Goal: Use online tool/utility: Use online tool/utility

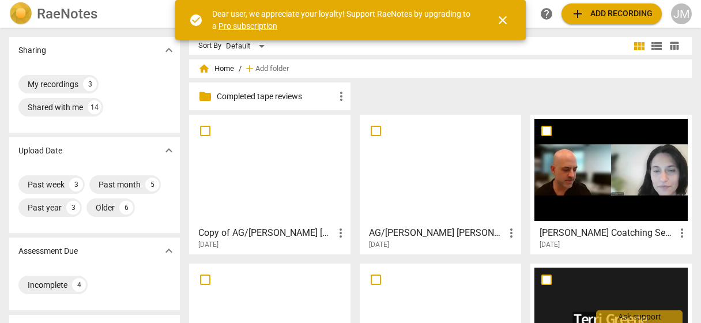
click at [502, 21] on span "close" at bounding box center [503, 20] width 14 height 14
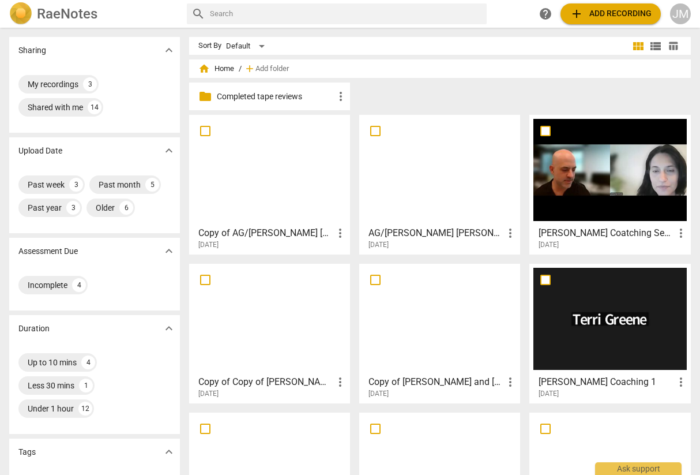
click at [575, 313] on div at bounding box center [609, 319] width 153 height 102
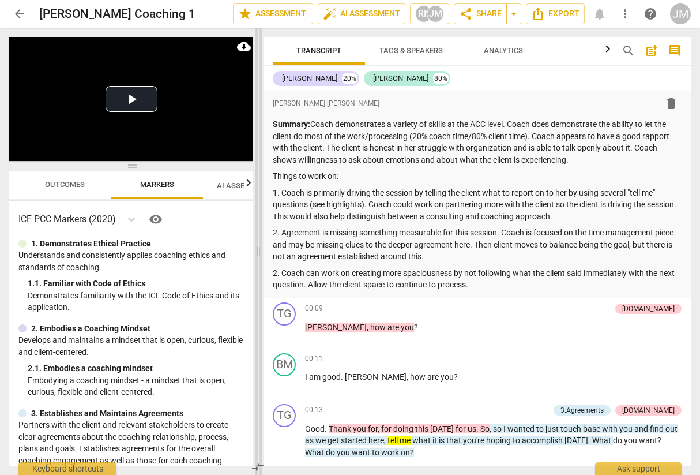
drag, startPoint x: 350, startPoint y: 256, endPoint x: 258, endPoint y: 261, distance: 92.4
click at [258, 261] on span at bounding box center [258, 251] width 7 height 447
click at [581, 216] on p "1. Coach is primarily driving the session by telling the client what to report …" at bounding box center [477, 205] width 409 height 36
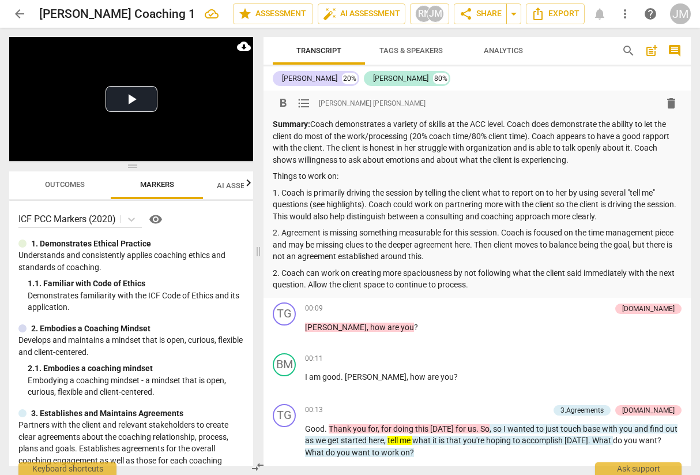
click at [504, 243] on p "2. Agreement is missing something measurable for this session. Coach is focused…" at bounding box center [477, 245] width 409 height 36
click at [502, 281] on p "2. Coach can work on creating more spaciousness by not following what the clien…" at bounding box center [477, 279] width 409 height 24
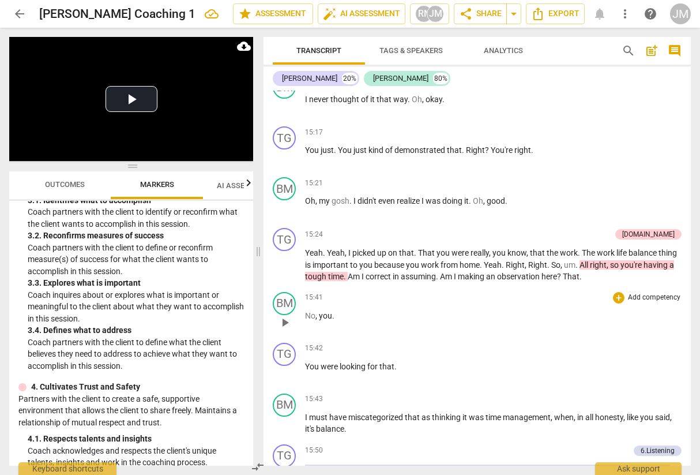
scroll to position [3518, 0]
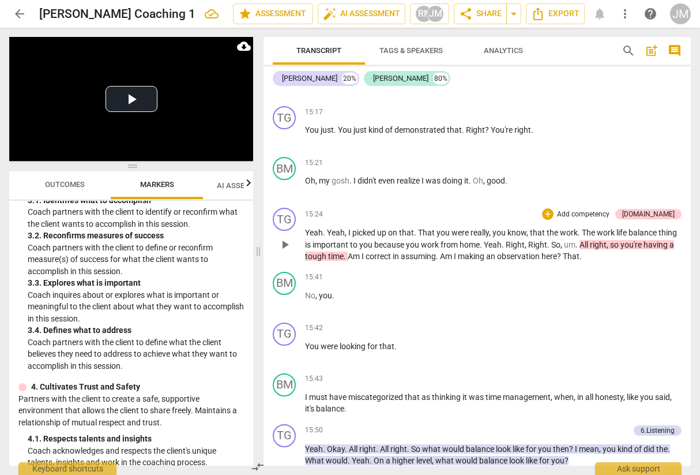
click at [590, 220] on p "Add competency" at bounding box center [583, 214] width 55 height 10
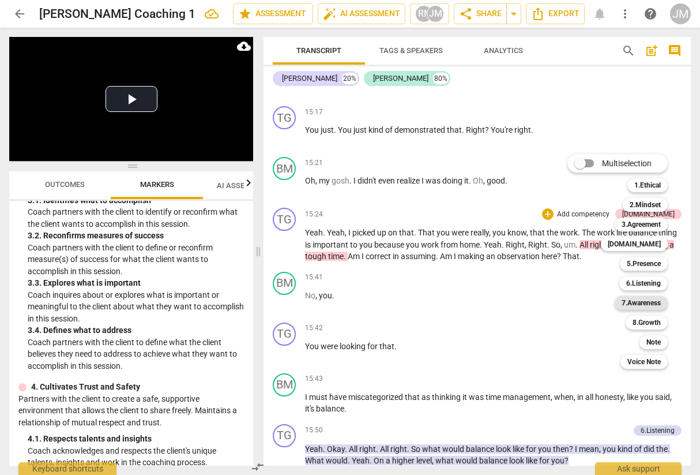
click at [633, 299] on b "7.Awareness" at bounding box center [641, 303] width 39 height 14
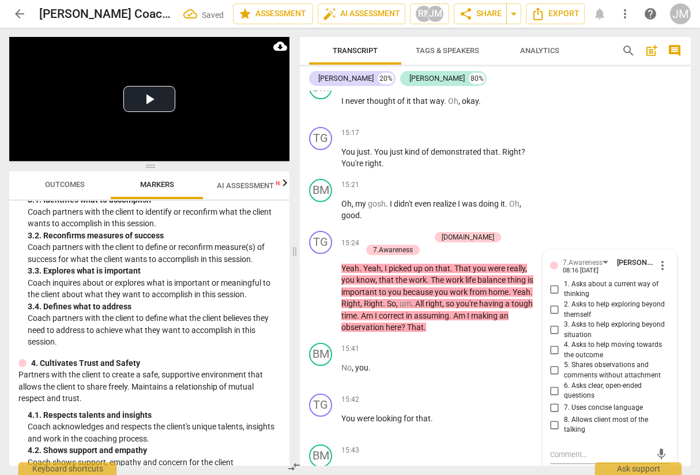
scroll to position [4949, 0]
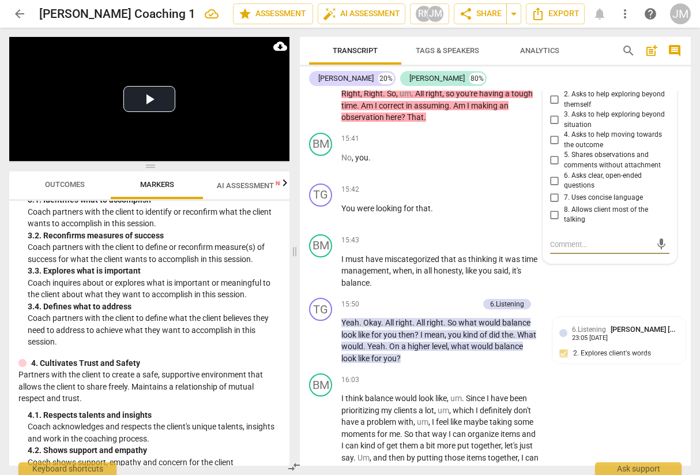
click at [555, 167] on input "5. Shares observations and comments without attachment" at bounding box center [555, 160] width 18 height 14
checkbox input "true"
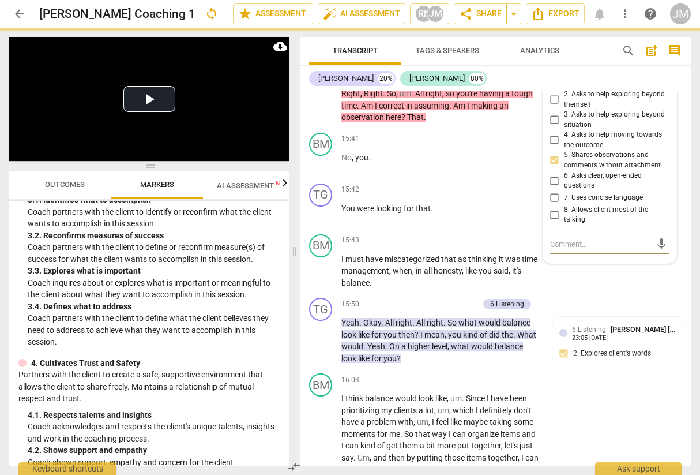
click at [565, 250] on textarea at bounding box center [600, 244] width 101 height 11
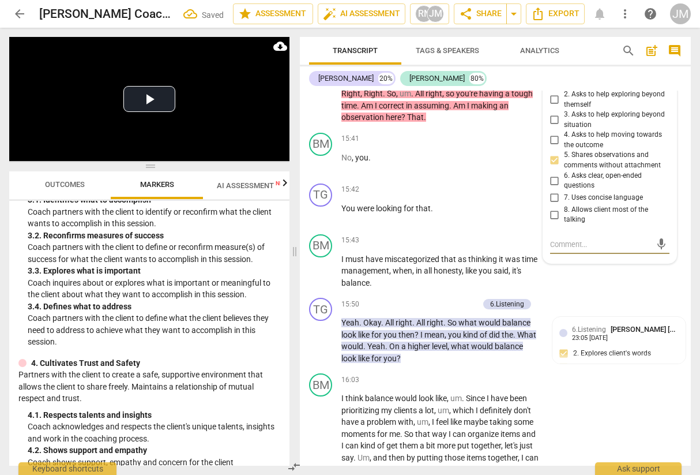
type textarea "A"
type textarea "Al"
type textarea "Alt"
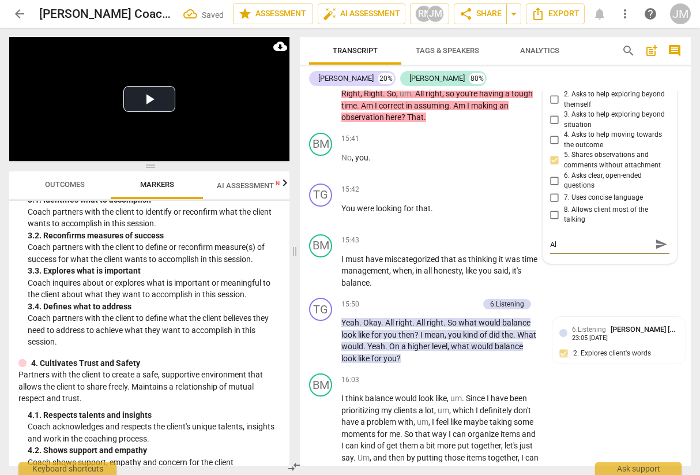
type textarea "Alt"
type textarea "Alth"
type textarea "Altho"
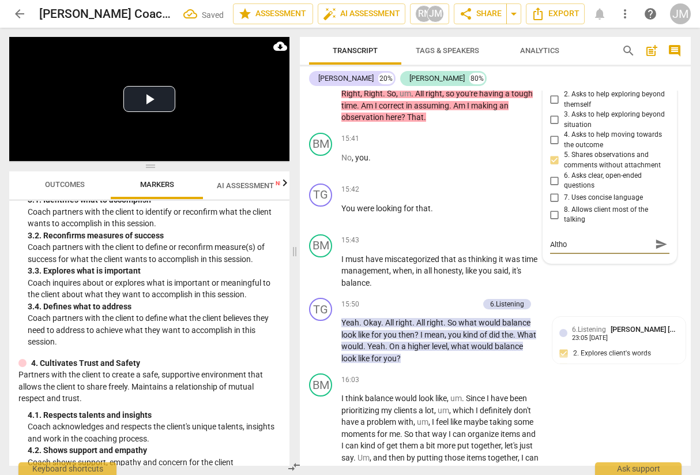
type textarea "Althou"
type textarea "Althoug"
type textarea "Although"
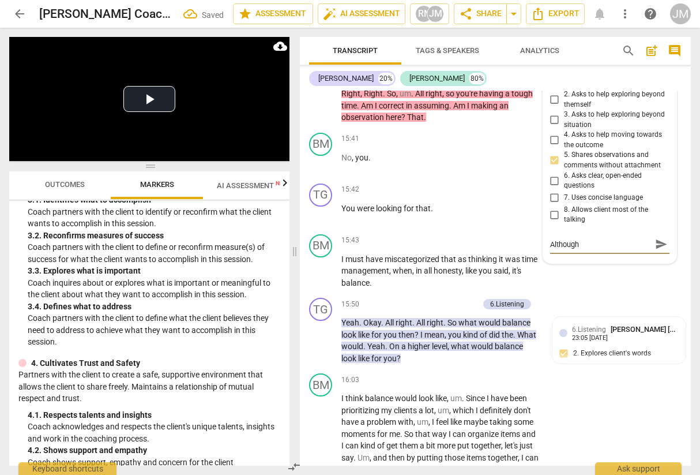
type textarea "Although"
type textarea "Although c"
type textarea "Although co"
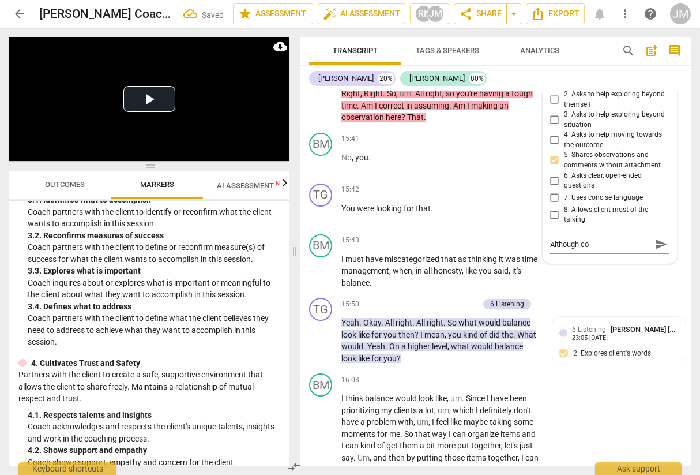
type textarea "Although coa"
type textarea "Although coac"
type textarea "Although coach"
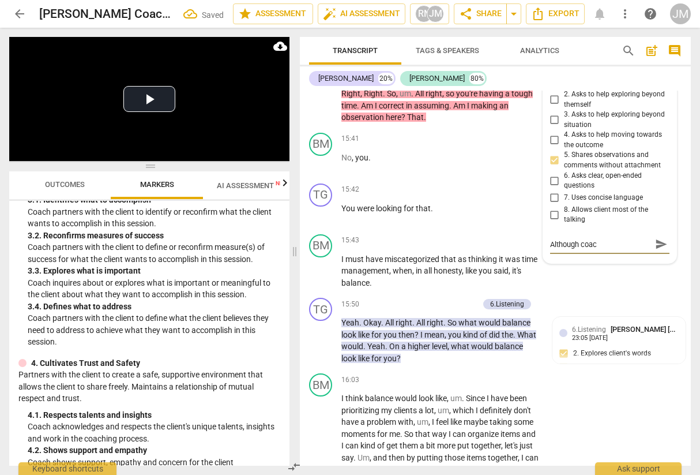
type textarea "Although coach"
type textarea "Although coach d"
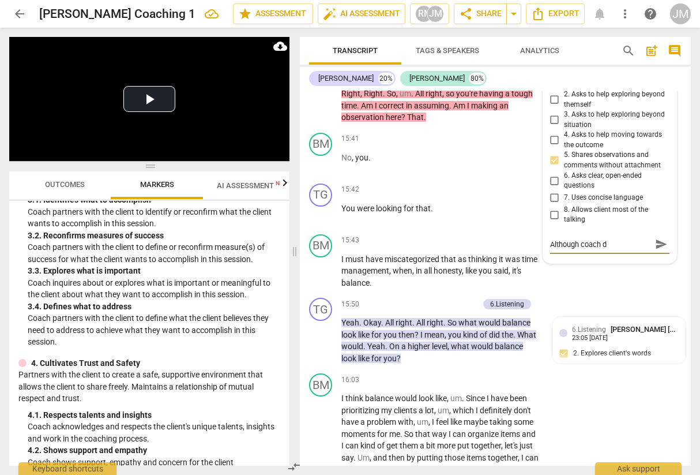
type textarea "Although coach do"
type textarea "Although coach [PERSON_NAME]"
type textarea "Although coach does"
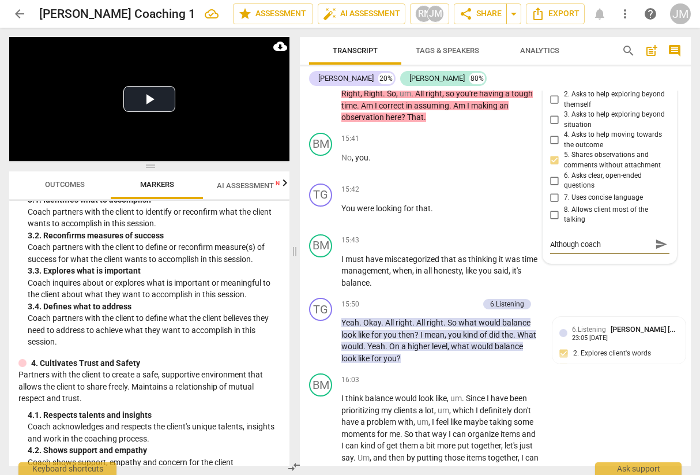
type textarea "Although coach does"
type textarea "Although coach does g"
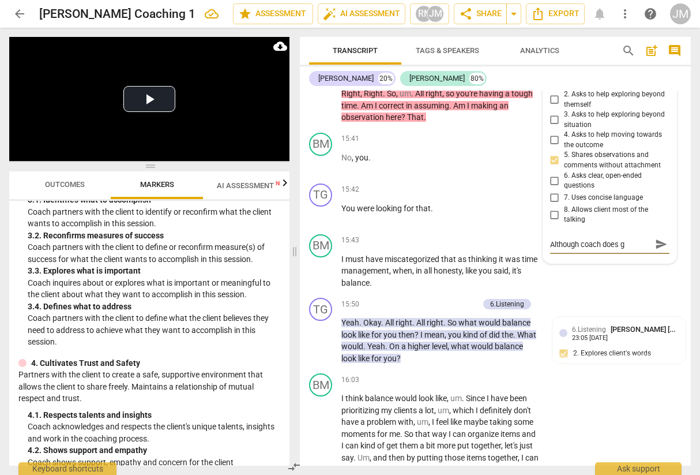
type textarea "Although coach does gi"
type textarea "Although coach does giv"
type textarea "Although coach does give"
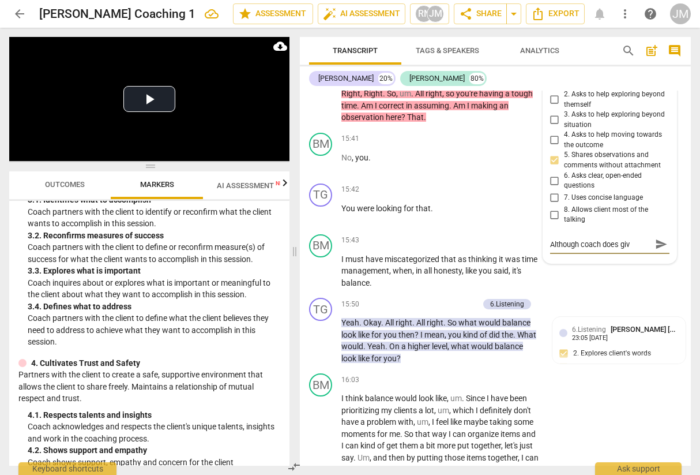
type textarea "Although coach does give"
type textarea "Although coach does give t"
type textarea "Although coach does give te"
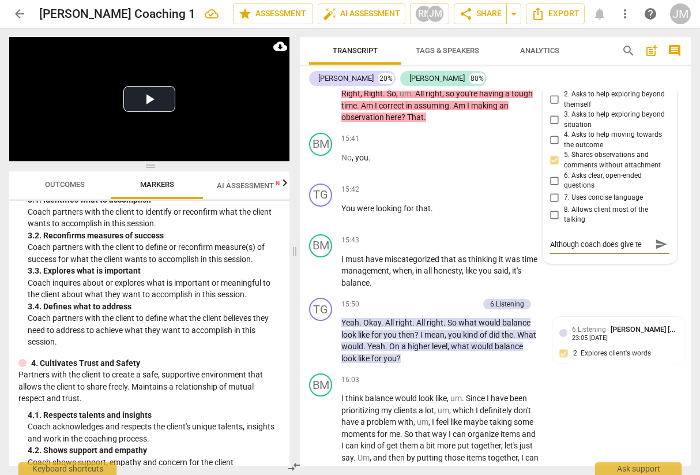
type textarea "Although coach does give teh"
type textarea "Although coach does give teh o"
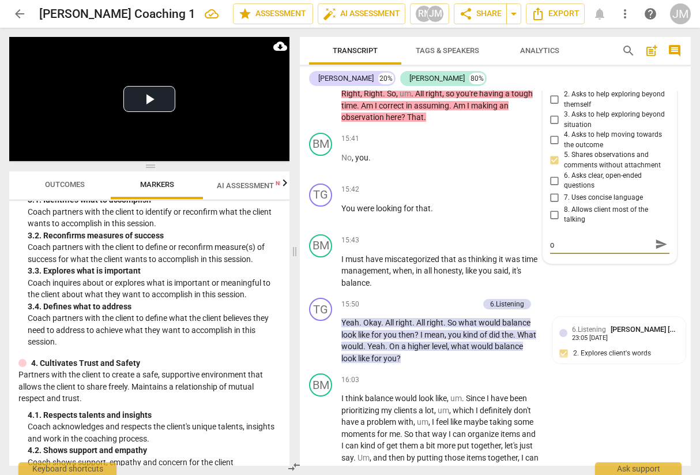
type textarea "Although coach does give teh op"
type textarea "Although coach does give teh o"
type textarea "Although coach does give teh"
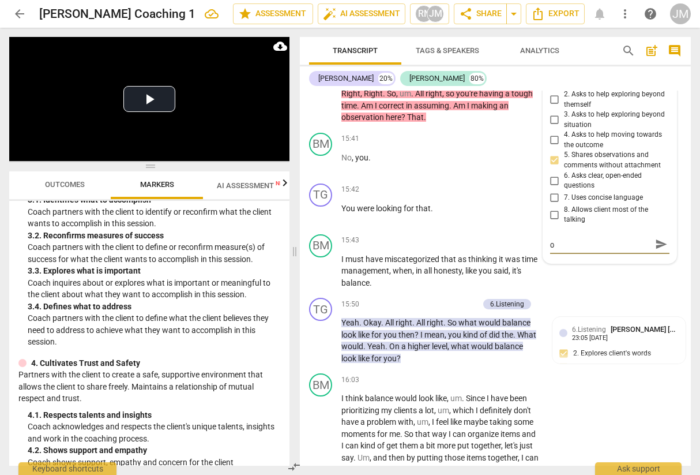
type textarea "Although coach does give teh"
type textarea "Although coach does give te"
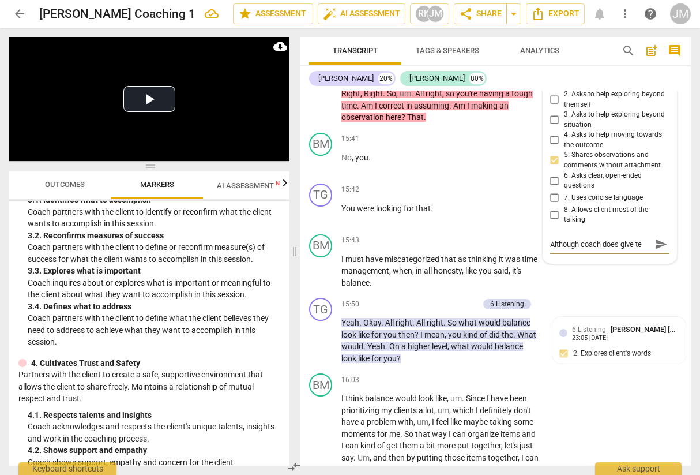
scroll to position [0, 0]
type textarea "Although coach does give t"
type textarea "Although coach does give th"
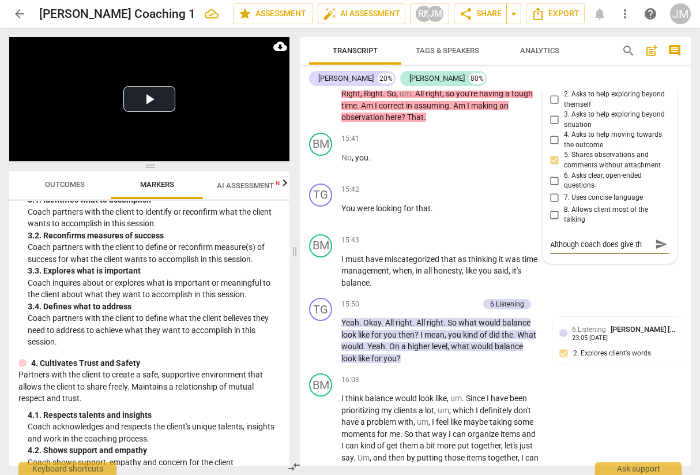
type textarea "Although coach does give the"
type textarea "Although coach does give the o"
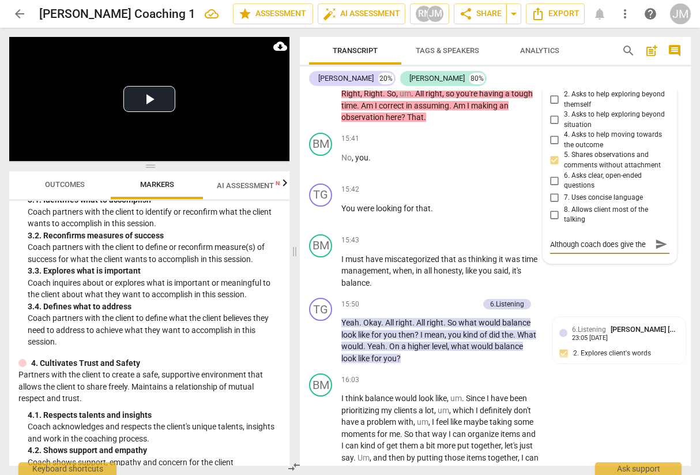
type textarea "Although coach does give the o"
type textarea "Although coach does give the op"
type textarea "Although coach does give the opt"
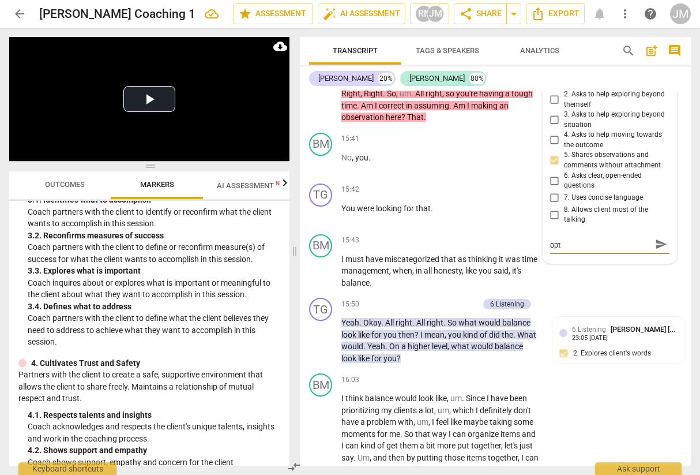
type textarea "Although coach does give the opti"
type textarea "Although coach does give the optio"
type textarea "Although coach does give the option"
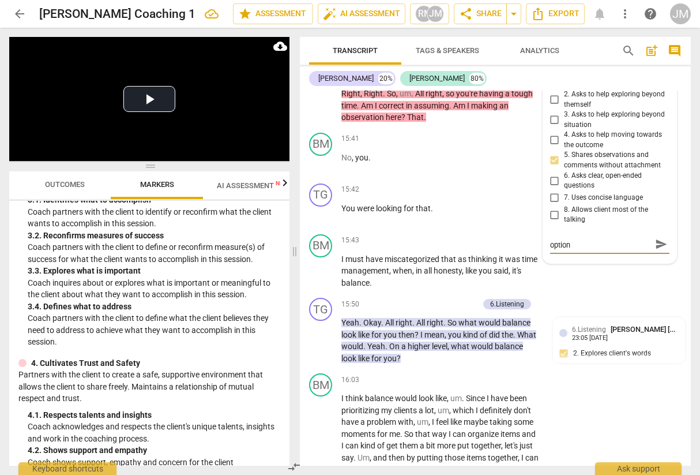
scroll to position [0, 0]
type textarea "Although coach does give the option"
type textarea "Although coach does give the option t"
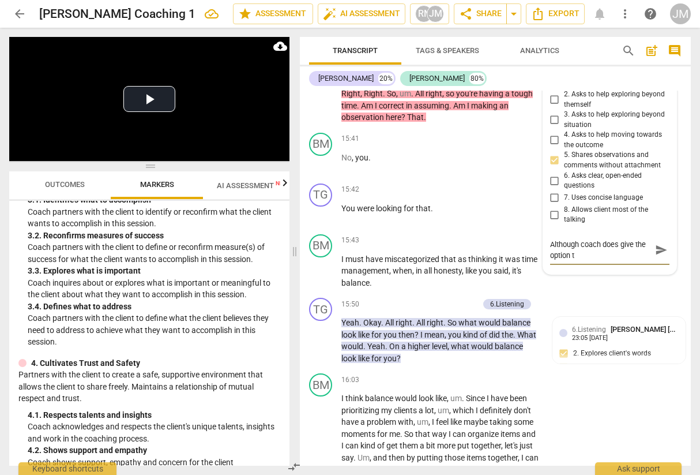
type textarea "Although coach does give the option th"
type textarea "Although coach does give the option tha"
type textarea "Although coach does give the option that"
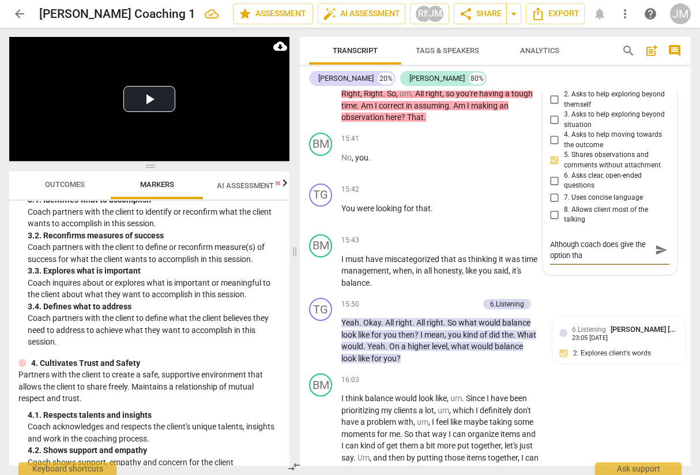
type textarea "Although coach does give the option that"
type textarea "Although coach does give the option that s"
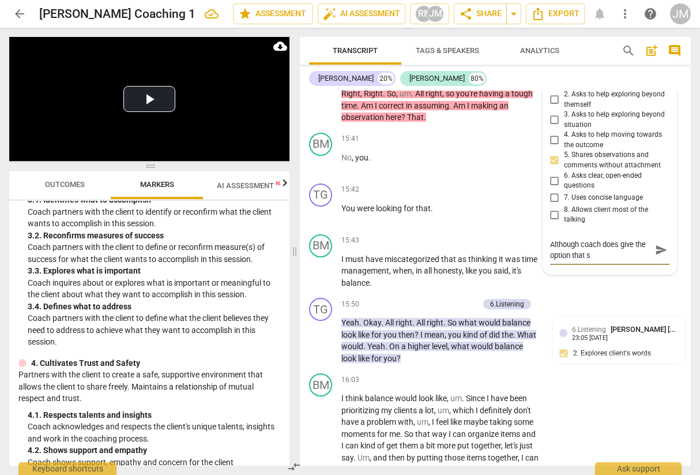
type textarea "Although coach does give the option that sh"
type textarea "Although coach does give the option that she"
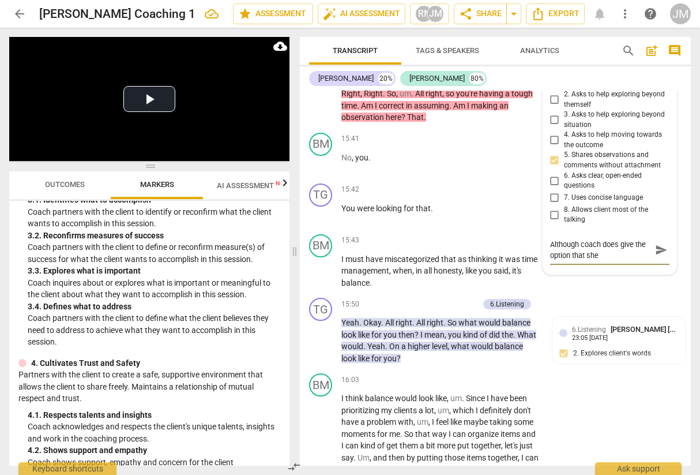
type textarea "Although coach does give the option that she"
type textarea "Although coach does give the option that she m"
type textarea "Although coach does give the option that she mi"
type textarea "Although coach does give the option that she mig"
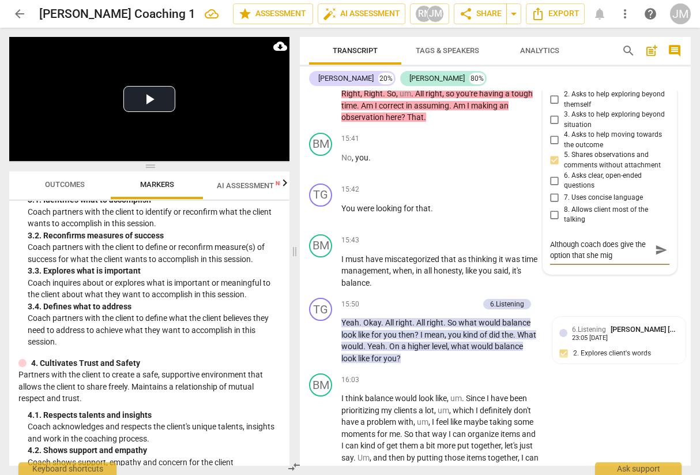
type textarea "Although coach does give the option that she migh"
type textarea "Although coach does give the option that she might"
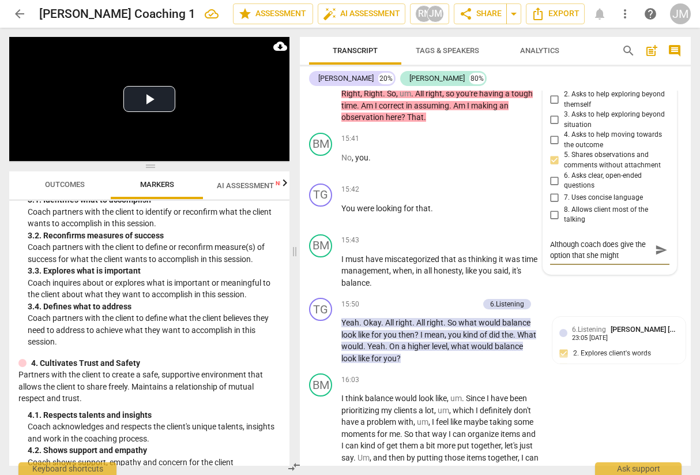
type textarea "Although coach does give the option that she might"
type textarea "Although coach does give the option that she might b"
type textarea "Although coach does give the option that she might be"
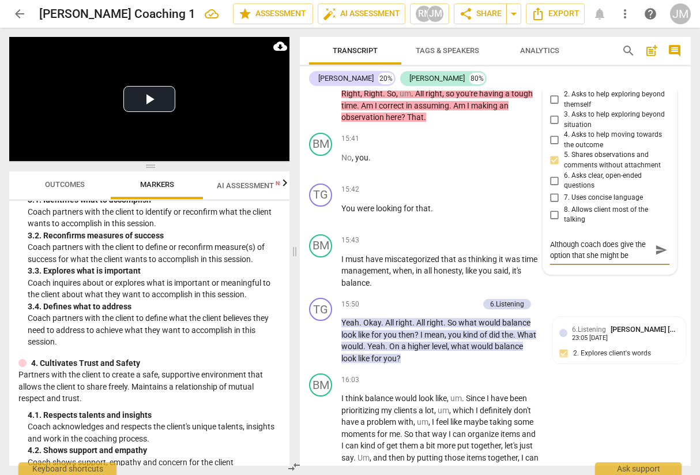
type textarea "Although coach does give the option that she might be"
type textarea "Although coach does give the option that she might be w"
type textarea "Although coach does give the option that she might be wr"
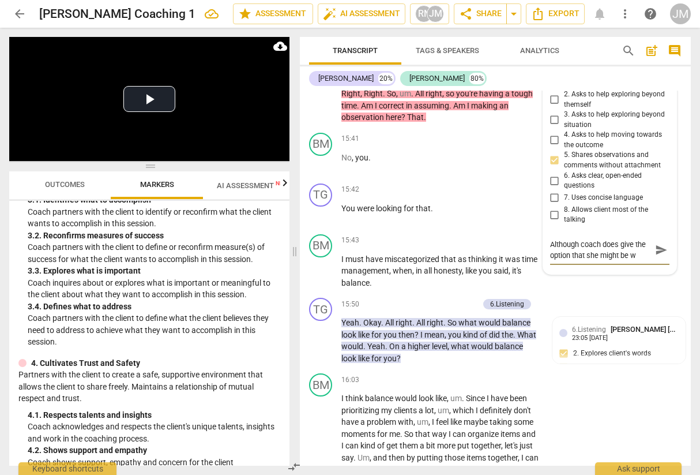
type textarea "Although coach does give the option that she might be wr"
type textarea "Although coach does give the option that she might be wro"
type textarea "Although coach does give the option that she might be wron"
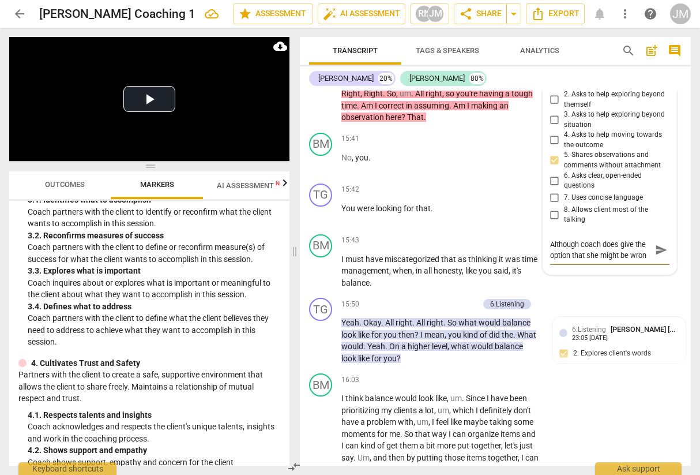
type textarea "Although coach does give the option that she might be wrong"
type textarea "Although coach does give the option that she might be wrong,"
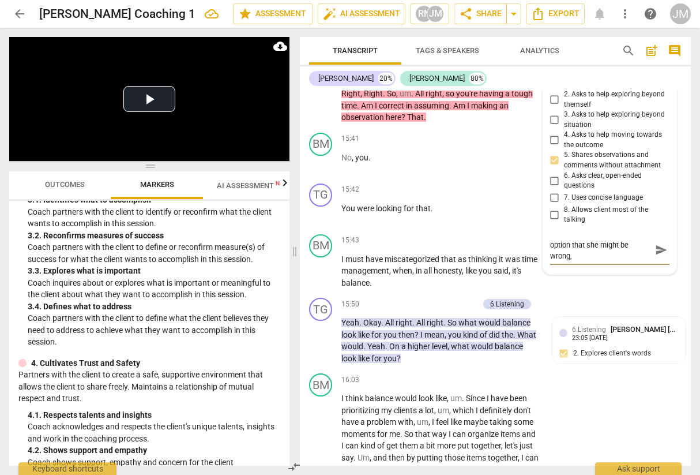
type textarea "Although coach does give the option that she might be wrong,"
type textarea "Although coach does give the option that she might be wrong, a"
type textarea "Although coach does give the option that she might be wrong, a b"
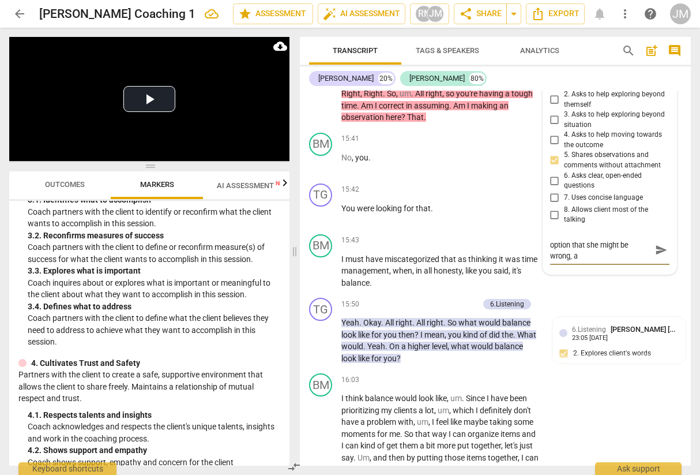
type textarea "Although coach does give the option that she might be wrong, a b"
type textarea "Although coach does give the option that she might be wrong, a be"
type textarea "Although coach does give the option that she might be wrong, a bet"
type textarea "Although coach does give the option that she might be wrong, a bett"
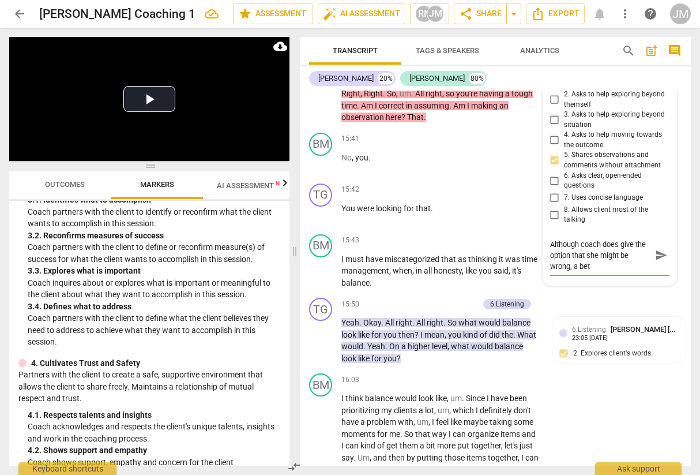
type textarea "Although coach does give the option that she might be wrong, a bett"
type textarea "Although coach does give the option that she might be wrong, a [PERSON_NAME]"
type textarea "Although coach does give the option that she might be wrong, a better"
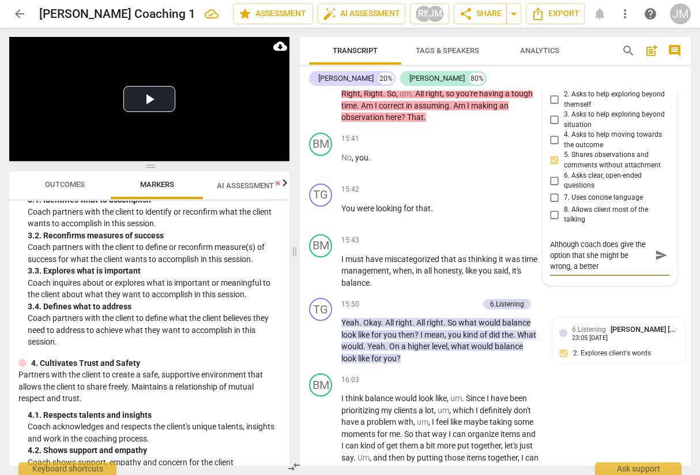
type textarea "Although coach does give the option that she might be wrong, a better"
type textarea "Although coach does give the option that she might be wrong, a better m"
type textarea "Although coach does give the option that she might be wrong, a better mo"
type textarea "Although coach does give the option that she might be wrong, a better mov"
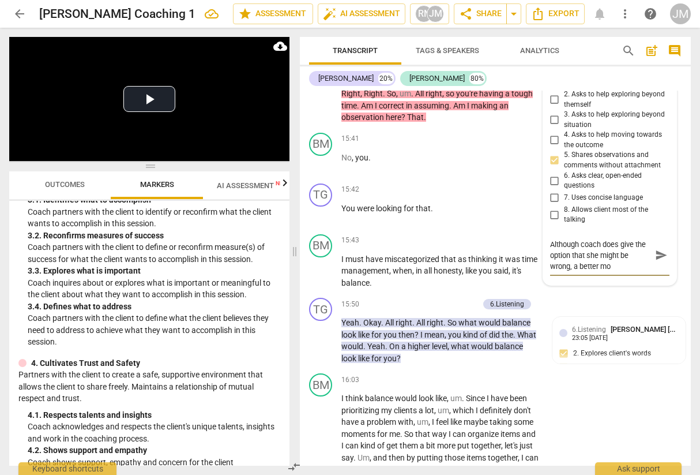
type textarea "Although coach does give the option that she might be wrong, a better mov"
type textarea "Although coach does give the option that she might be wrong, a better move"
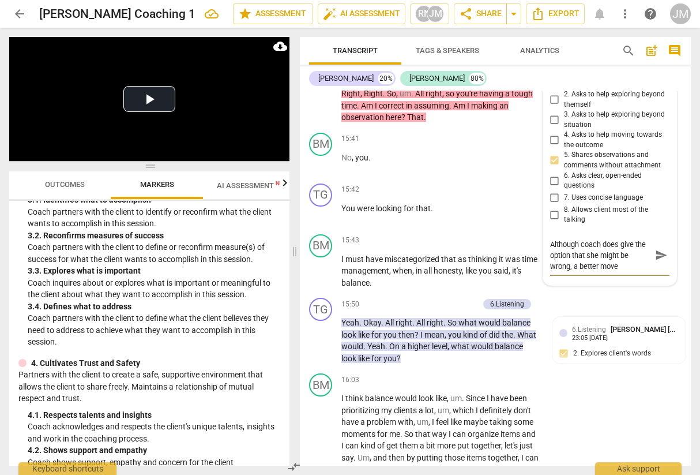
type textarea "Although coach does give the option that she might be wrong, a better move i"
type textarea "Although coach does give the option that she might be wrong, a better move is"
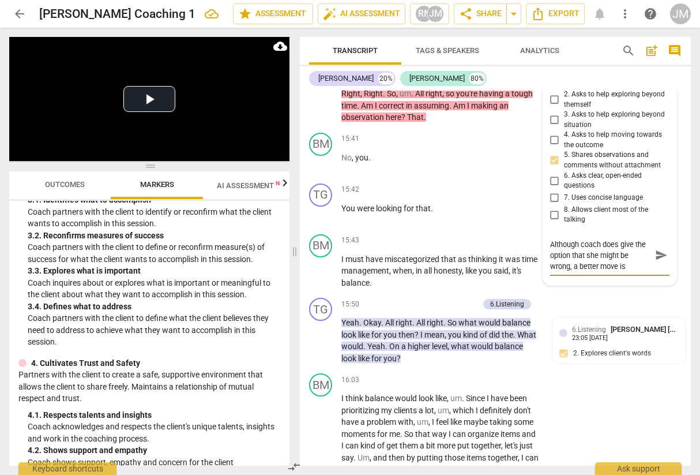
type textarea "Although coach does give the option that she might be wrong, a better move is"
type textarea "Although coach does give the option that she might be wrong, a better move is t"
type textarea "Although coach does give the option that she might be wrong, a better move is to"
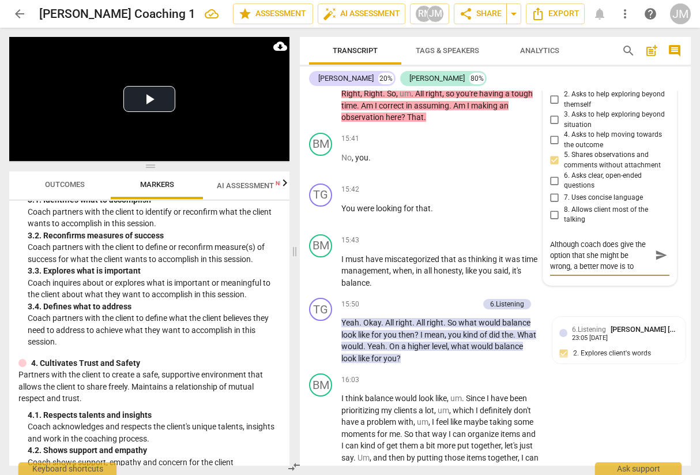
type textarea "Although coach does give the option that she might be wrong, a better move is t…"
type textarea "Although coach does give the option that she might be wrong, a better move is to"
type textarea "Although coach does give the option that she might be wrong, a better move is t…"
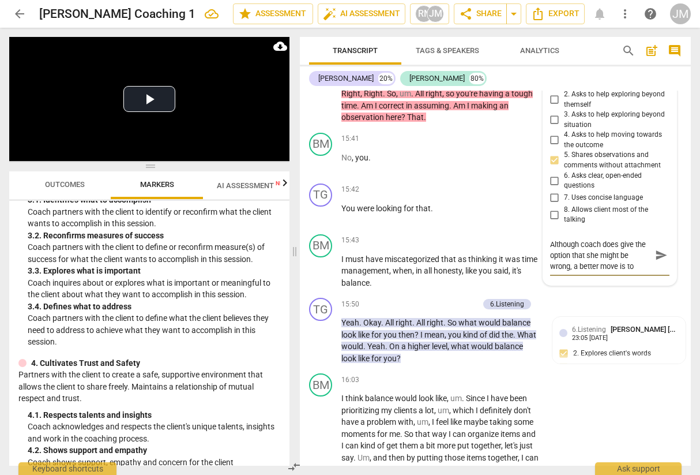
type textarea "Although coach does give the option that she might be wrong, a better move is t…"
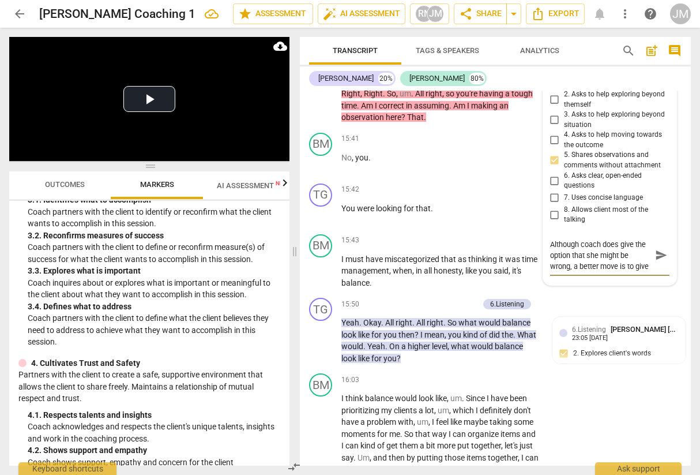
scroll to position [10, 0]
type textarea "Although coach does give the option that she might be wrong, a better move is t…"
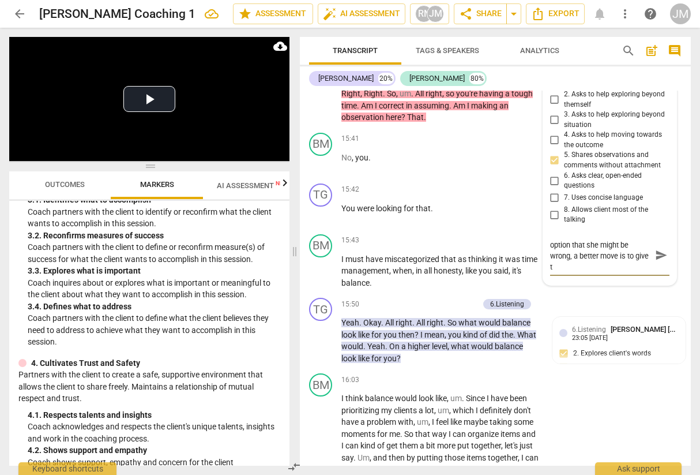
type textarea "Although coach does give the option that she might be wrong, a better move is t…"
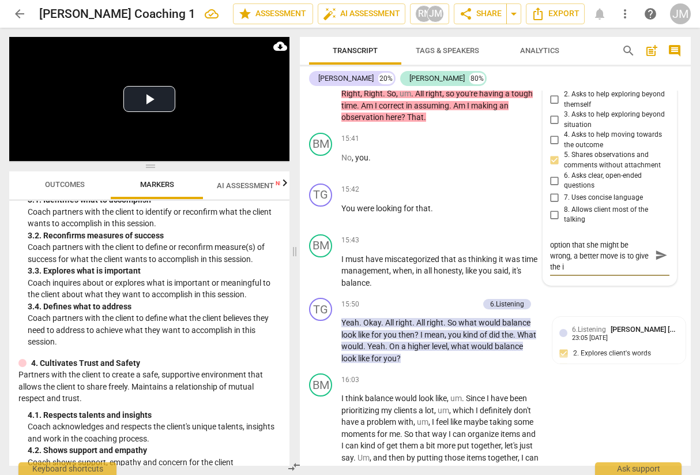
type textarea "Although coach does give the option that she might be wrong, a better move is t…"
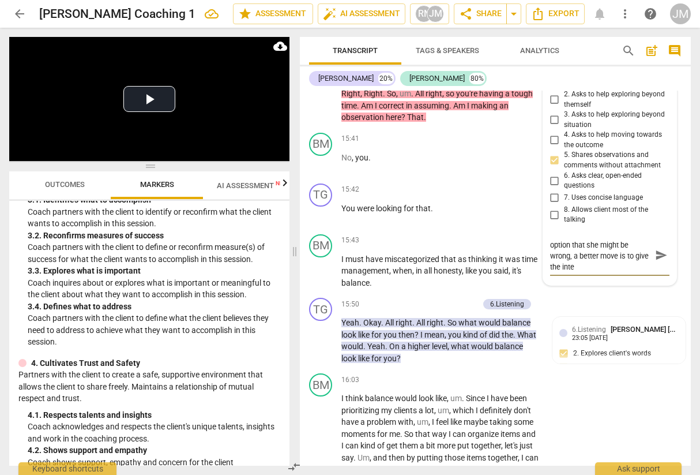
type textarea "Although coach does give the option that she might be wrong, a better move is t…"
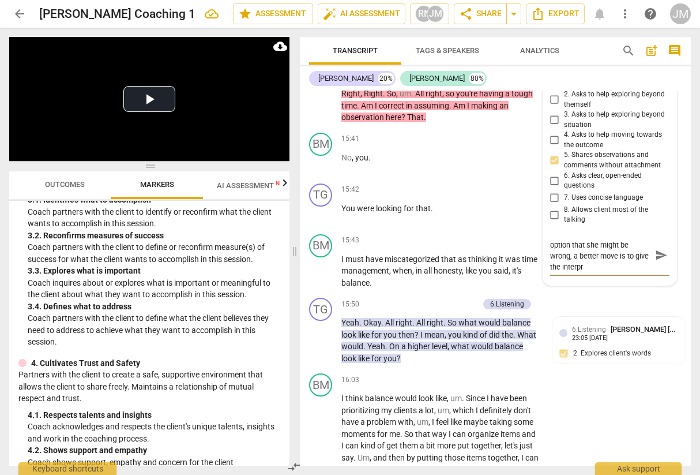
type textarea "Although coach does give the option that she might be wrong, a better move is t…"
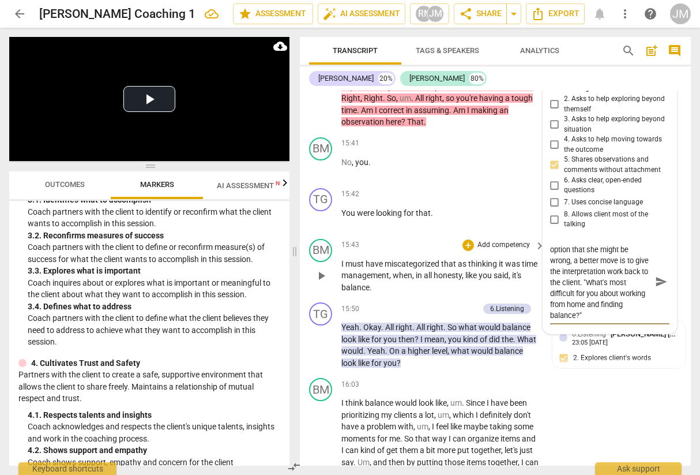
scroll to position [4949, 0]
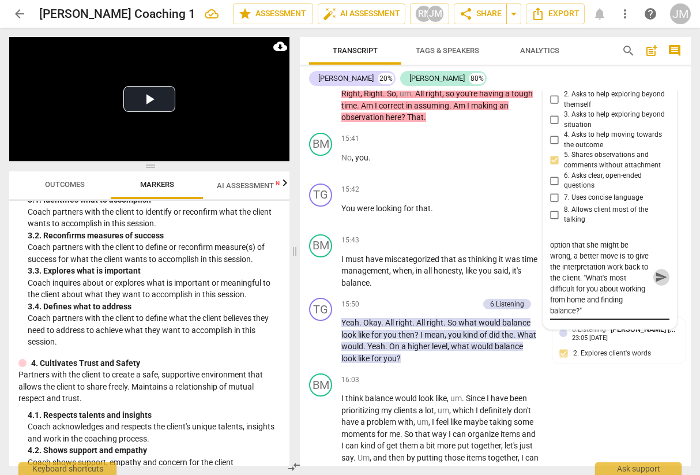
click at [655, 284] on span "send" at bounding box center [661, 277] width 13 height 13
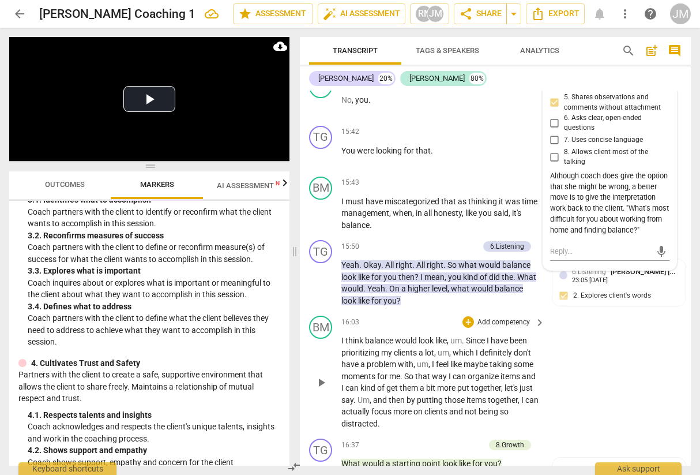
scroll to position [5064, 0]
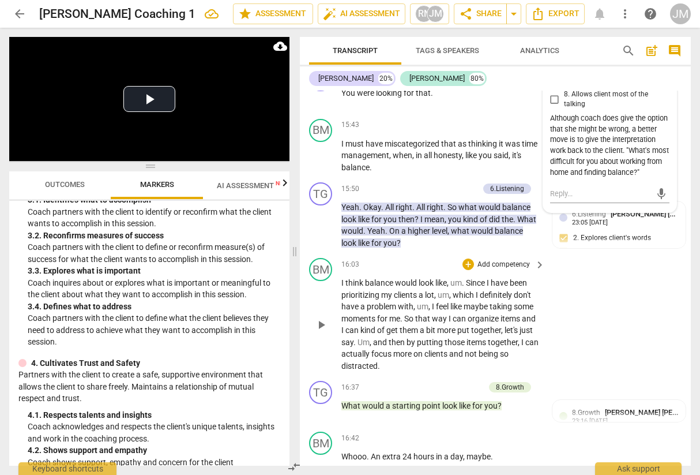
click at [604, 322] on div "BM play_arrow pause 16:03 + Add competency keyboard_arrow_right I think balance…" at bounding box center [495, 314] width 391 height 123
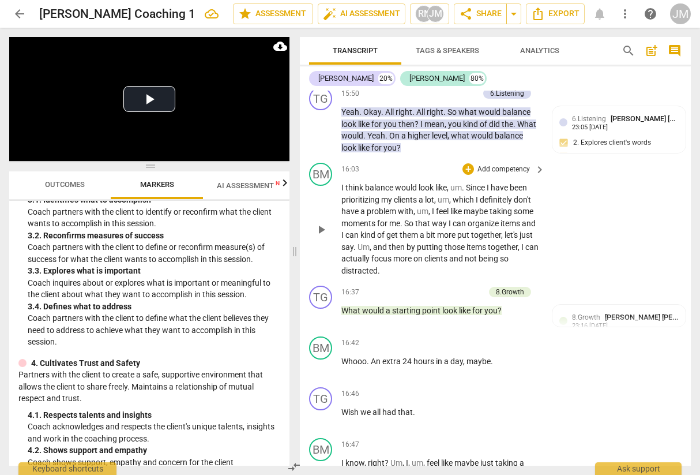
scroll to position [5180, 0]
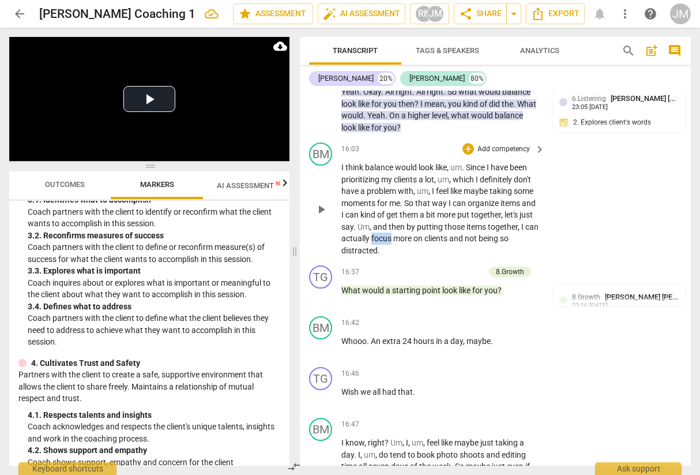
drag, startPoint x: 386, startPoint y: 261, endPoint x: 405, endPoint y: 261, distance: 19.0
click at [393, 243] on span "focus" at bounding box center [382, 238] width 22 height 9
click at [433, 245] on icon "button" at bounding box center [434, 243] width 7 height 8
click at [486, 155] on p "Add competency" at bounding box center [503, 149] width 55 height 10
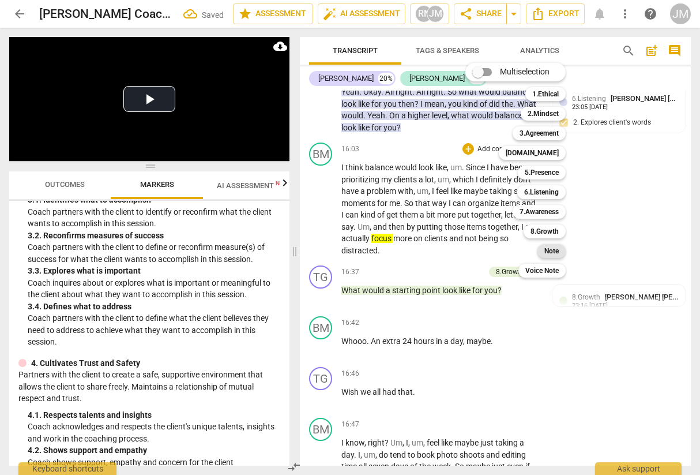
click at [551, 249] on b "Note" at bounding box center [551, 251] width 14 height 14
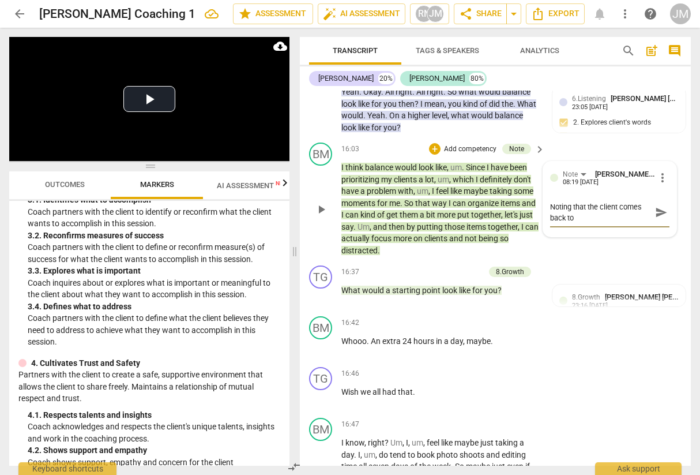
scroll to position [0, 0]
click at [692, 322] on div "Transcript Tags & Speakers Analytics search post_add comment [PERSON_NAME] 20% …" at bounding box center [497, 251] width 405 height 447
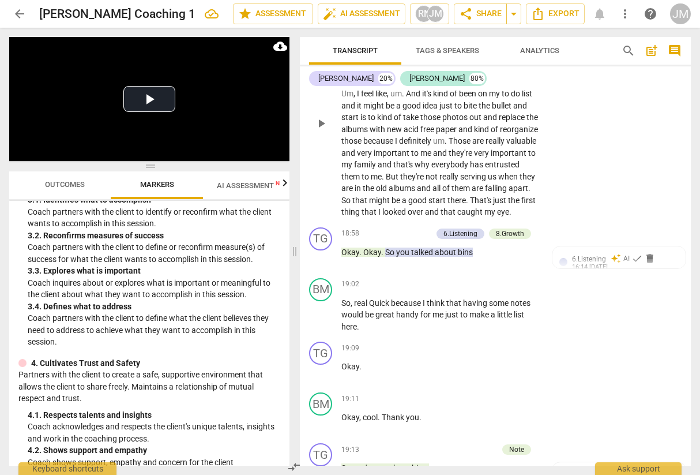
scroll to position [6045, 0]
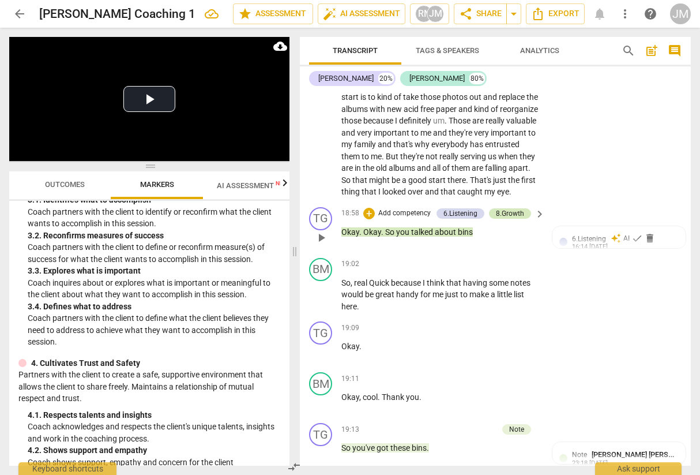
click at [513, 219] on div "8.Growth" at bounding box center [510, 213] width 28 height 10
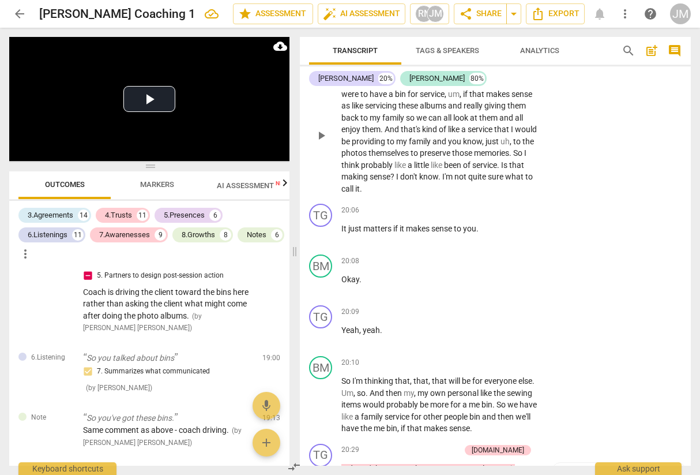
scroll to position [6622, 0]
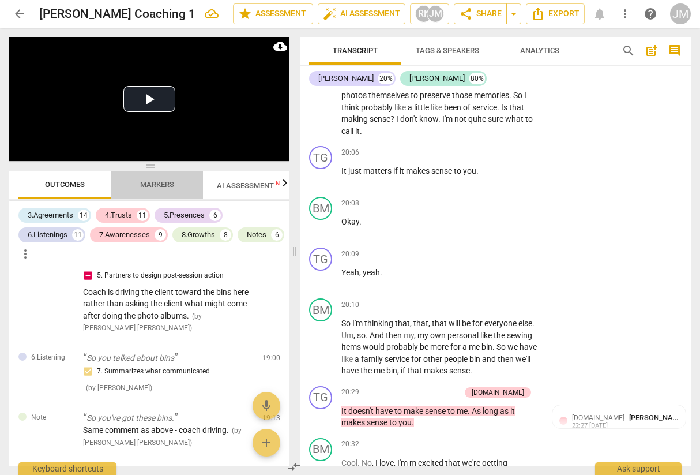
click at [147, 183] on span "Markers" at bounding box center [157, 184] width 34 height 9
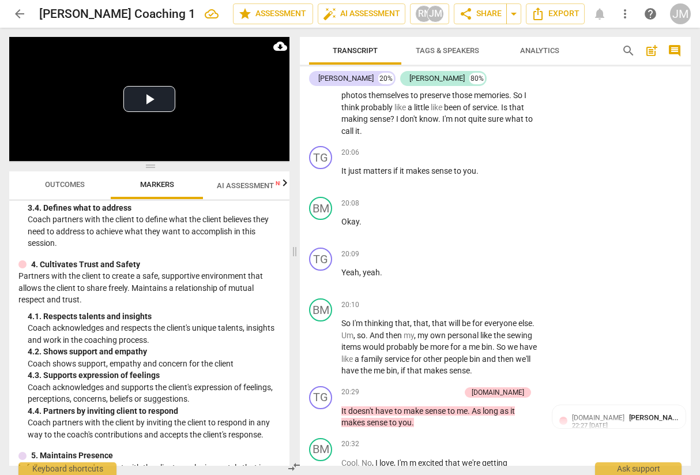
scroll to position [404, 0]
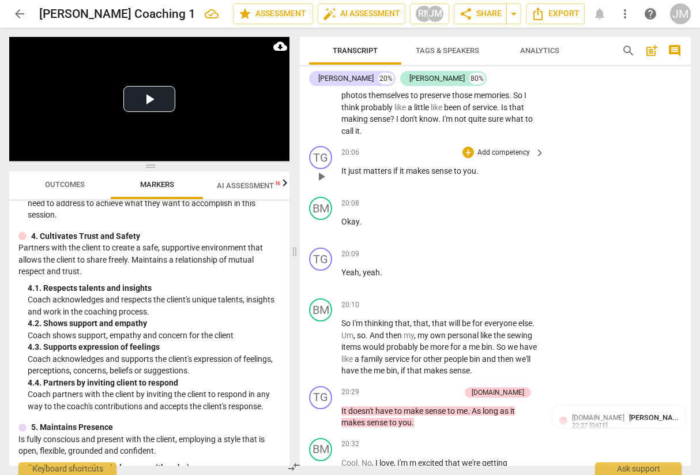
click at [505, 158] on p "Add competency" at bounding box center [503, 153] width 55 height 10
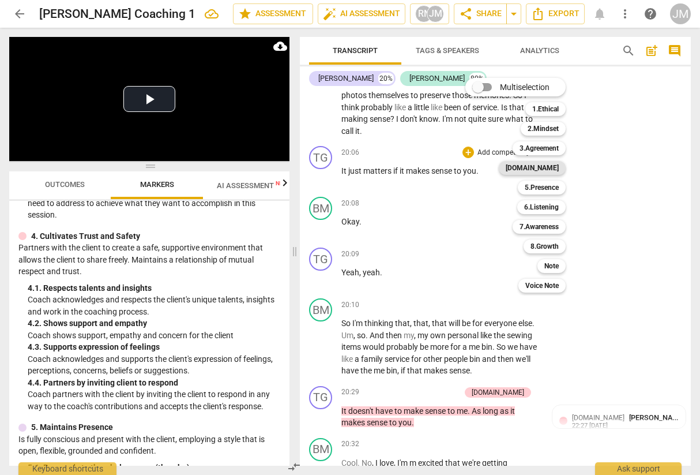
click at [541, 164] on b "[DOMAIN_NAME]" at bounding box center [532, 168] width 53 height 14
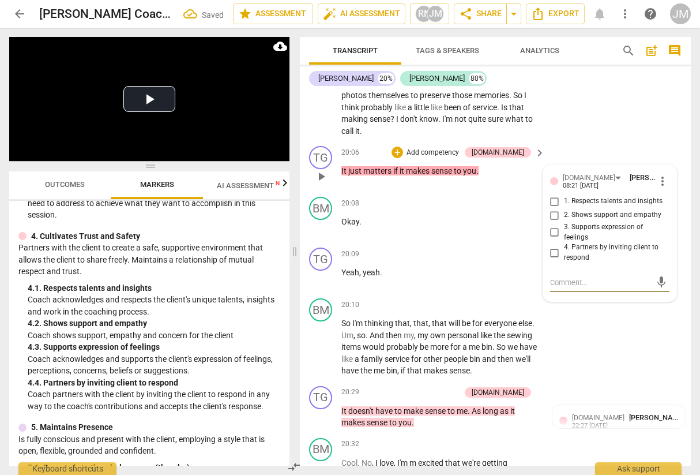
click at [553, 222] on input "2. Shows support and empathy" at bounding box center [555, 215] width 18 height 14
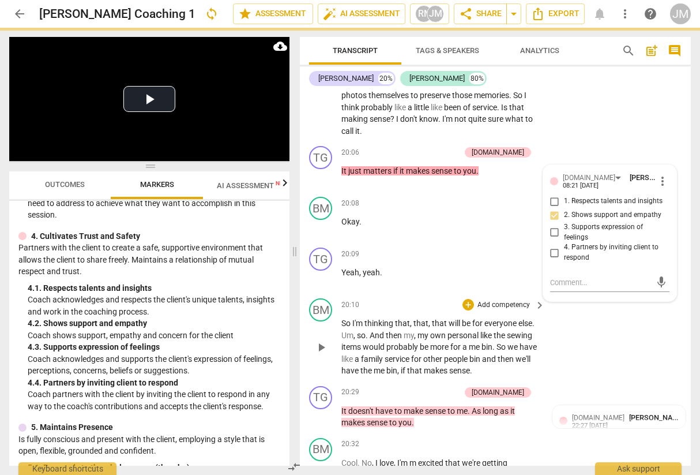
click at [568, 322] on div "BM play_arrow pause 20:10 + Add competency keyboard_arrow_right So I'm thinking…" at bounding box center [495, 338] width 391 height 88
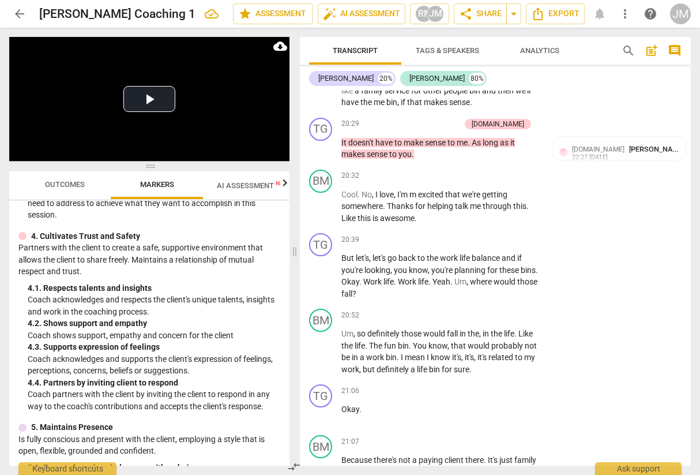
scroll to position [6910, 0]
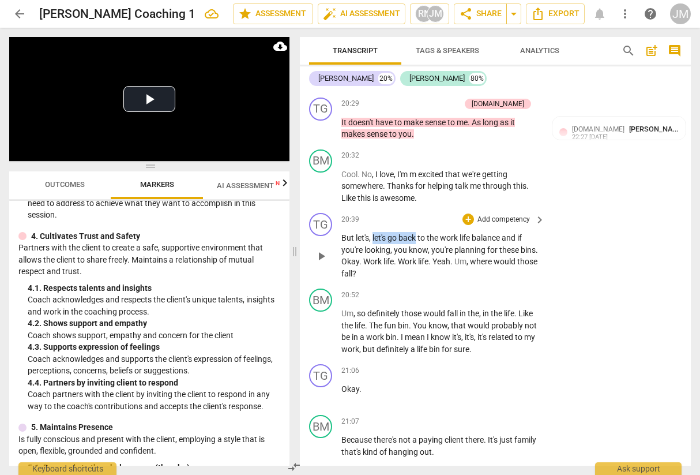
drag, startPoint x: 373, startPoint y: 269, endPoint x: 418, endPoint y: 271, distance: 44.5
click at [418, 271] on p "But let's , let's go back to the work life balance and if you're looking , you …" at bounding box center [440, 255] width 198 height 47
click at [446, 251] on icon "button" at bounding box center [445, 254] width 7 height 8
click at [507, 225] on p "Add competency" at bounding box center [503, 220] width 55 height 10
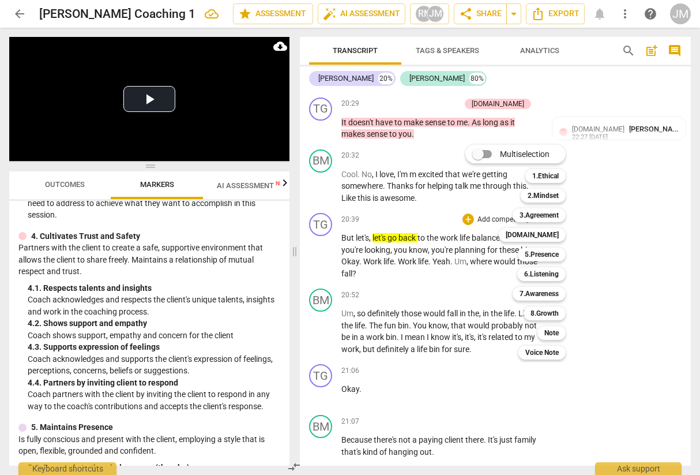
click at [198, 322] on div at bounding box center [350, 237] width 700 height 475
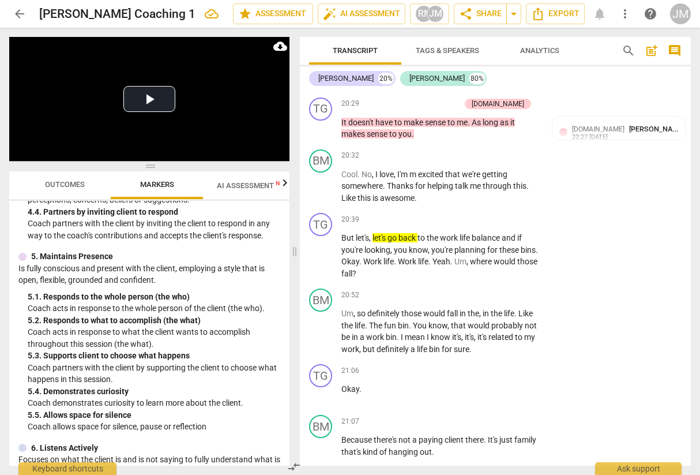
scroll to position [577, 0]
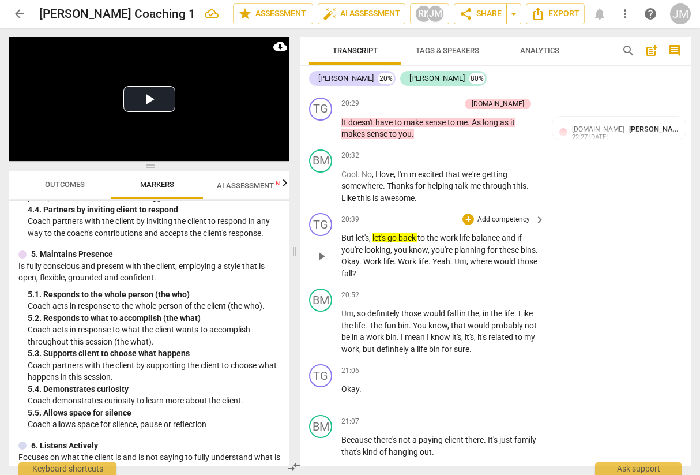
click at [505, 225] on p "Add competency" at bounding box center [503, 220] width 55 height 10
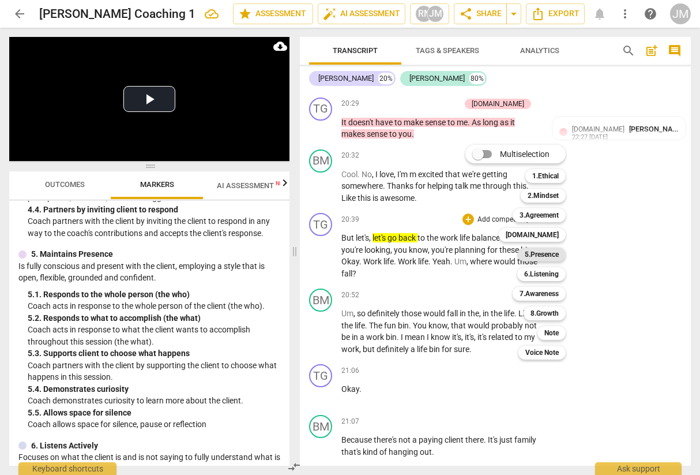
click at [533, 255] on b "5.Presence" at bounding box center [542, 254] width 34 height 14
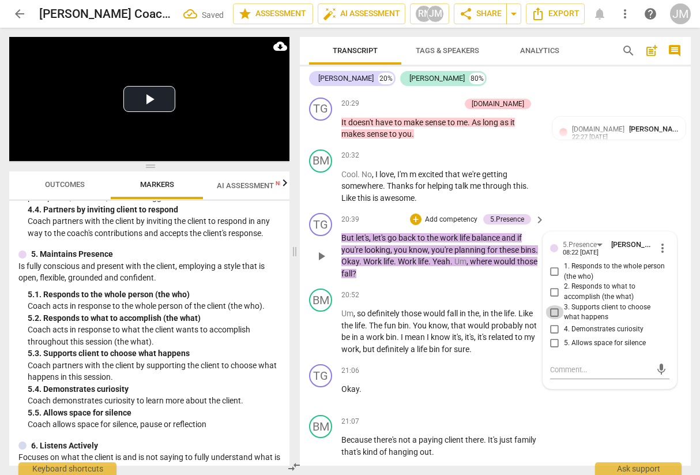
click at [551, 319] on input "3. Supports client to choose what happens" at bounding box center [555, 312] width 18 height 14
click at [561, 322] on textarea at bounding box center [600, 369] width 101 height 11
click at [434, 284] on div "TG play_arrow pause 20:39 + Add competency 5.Presence keyboard_arrow_right But …" at bounding box center [495, 246] width 391 height 76
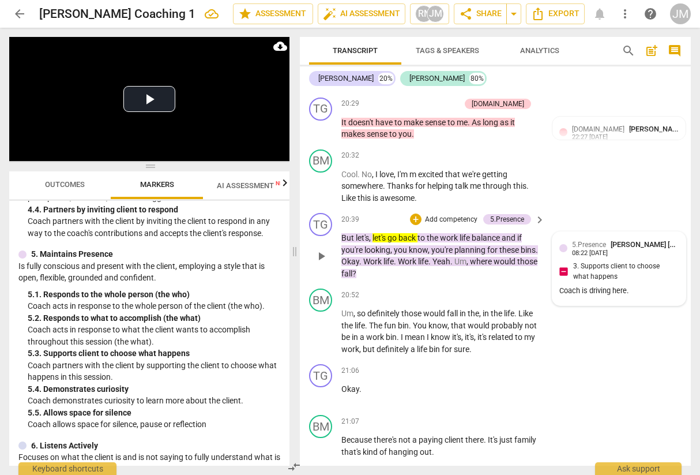
click at [590, 298] on div "5.Presence [PERSON_NAME] [PERSON_NAME] 08:22 [DATE] 3. Supports client to choos…" at bounding box center [618, 268] width 119 height 59
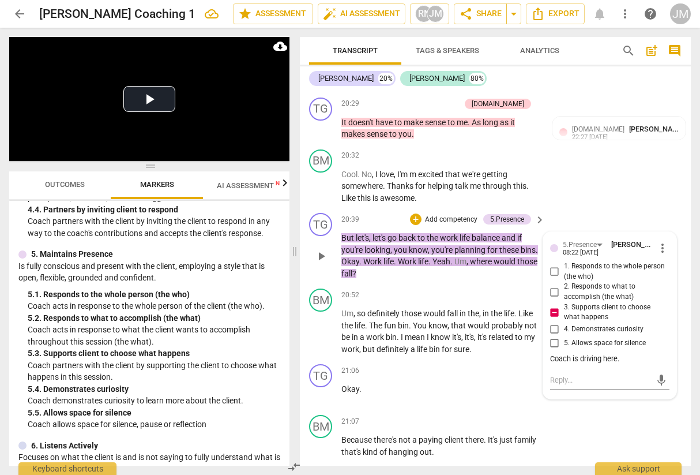
click at [625, 322] on div "Coach is driving here." at bounding box center [609, 359] width 119 height 11
click at [600, 322] on textarea at bounding box center [600, 379] width 101 height 11
click at [659, 255] on span "more_vert" at bounding box center [663, 248] width 14 height 14
click at [669, 281] on li "Edit" at bounding box center [671, 281] width 40 height 22
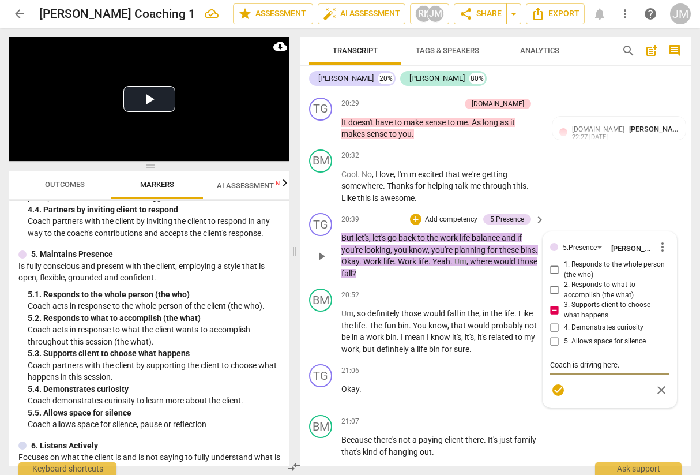
click at [638, 322] on textarea "Coach is driving here." at bounding box center [609, 364] width 119 height 11
click at [554, 322] on span "check_circle" at bounding box center [558, 412] width 14 height 14
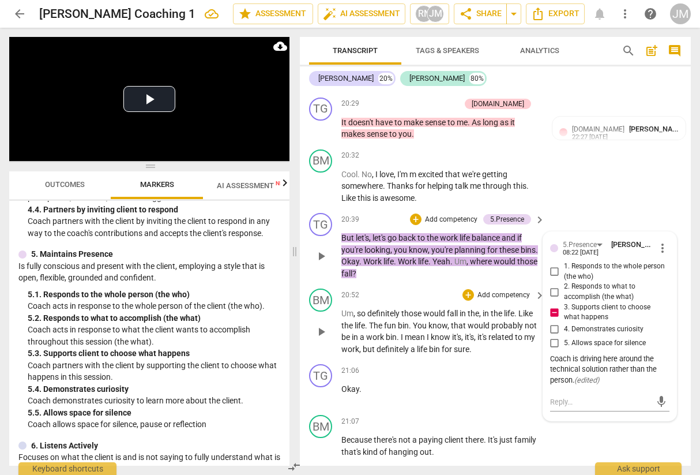
click at [519, 322] on p "Um , so definitely those would fall in the , in the life . Like the life . The …" at bounding box center [440, 330] width 198 height 47
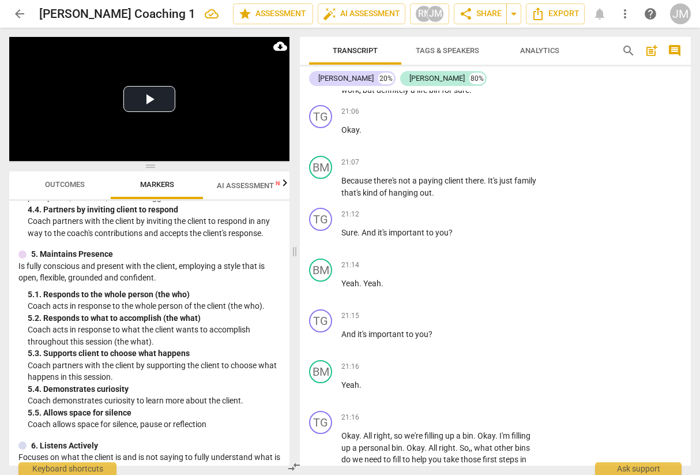
scroll to position [7141, 0]
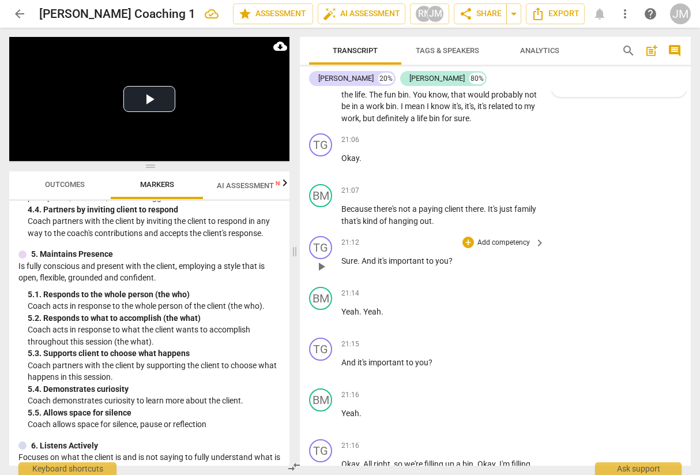
click at [484, 248] on p "Add competency" at bounding box center [503, 243] width 55 height 10
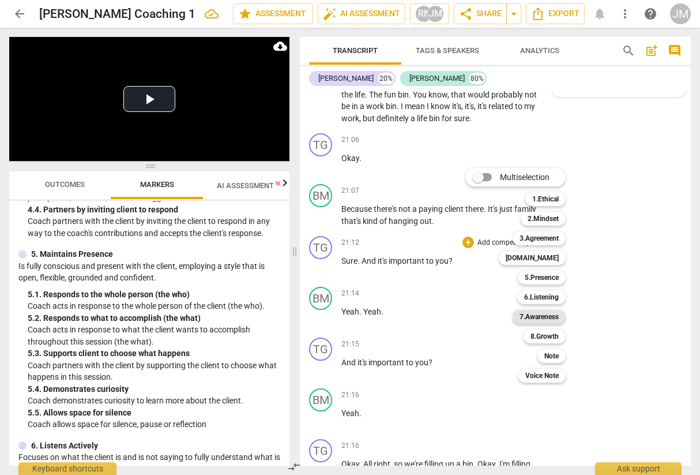
click at [544, 310] on b "7.Awareness" at bounding box center [539, 317] width 39 height 14
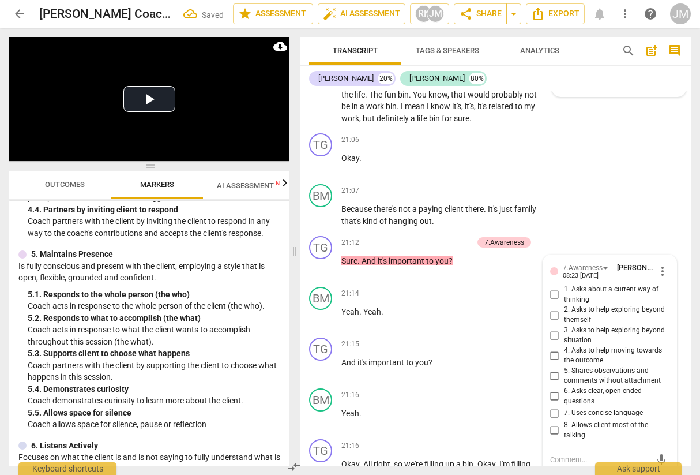
scroll to position [7355, 0]
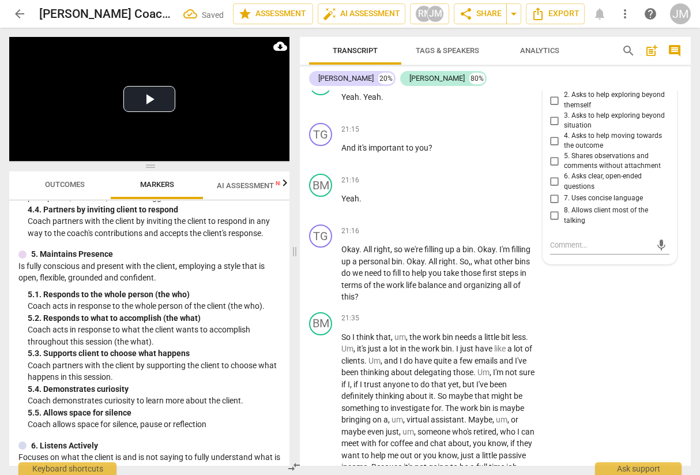
click at [553, 87] on input "1. Asks about a current way of thinking" at bounding box center [555, 80] width 18 height 14
click at [497, 236] on p "Add competency" at bounding box center [503, 231] width 55 height 10
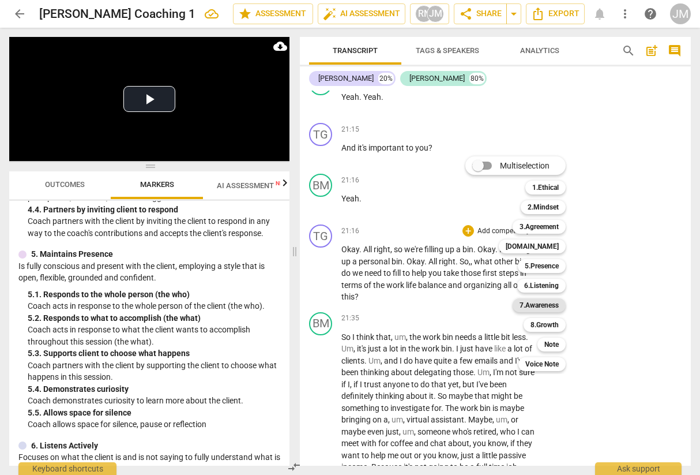
click at [537, 301] on b "7.Awareness" at bounding box center [539, 305] width 39 height 14
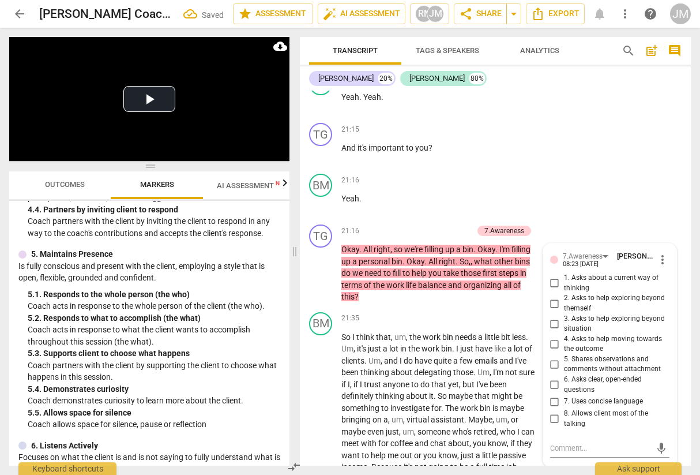
scroll to position [7558, 0]
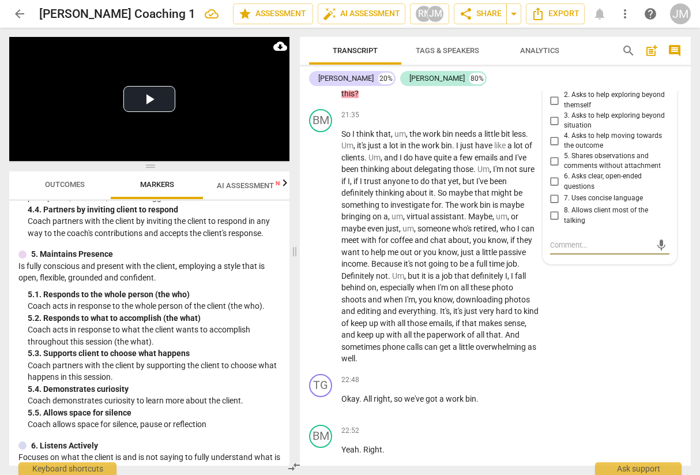
click at [553, 107] on input "2. Asks to help exploring beyond themself" at bounding box center [555, 100] width 18 height 14
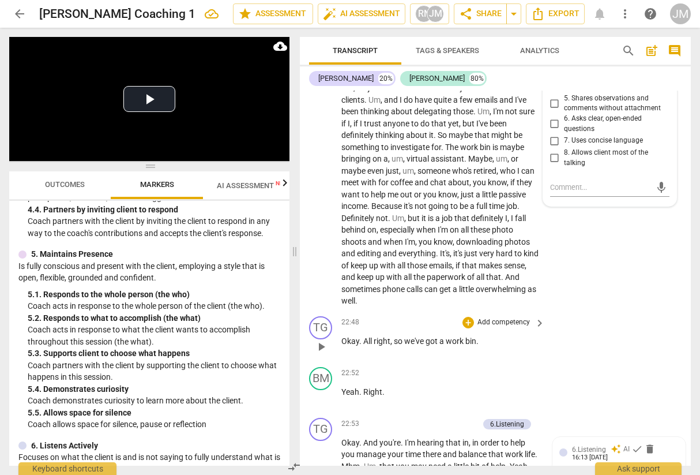
click at [498, 322] on p "Add competency" at bounding box center [503, 322] width 55 height 10
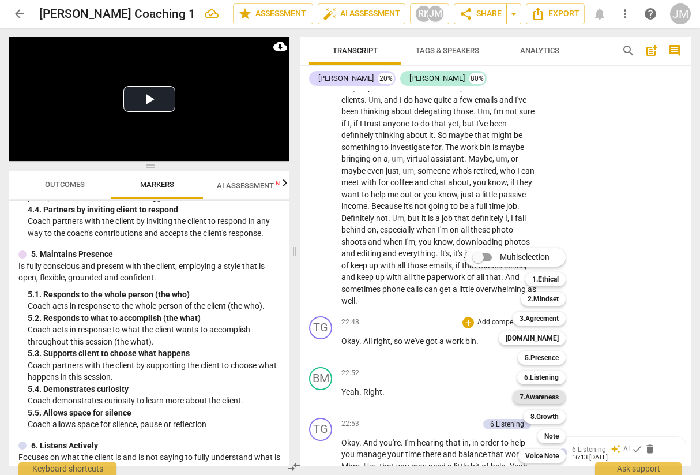
click at [543, 322] on b "7.Awareness" at bounding box center [539, 397] width 39 height 14
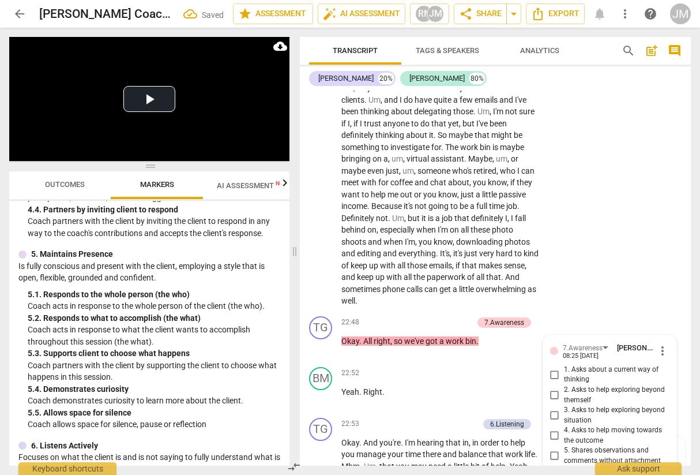
scroll to position [7910, 0]
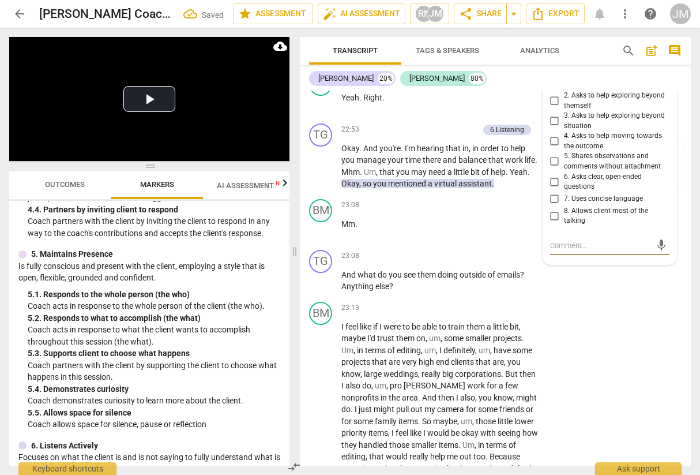
click at [555, 108] on input "2. Asks to help exploring beyond themself" at bounding box center [555, 101] width 18 height 14
click at [589, 251] on textarea at bounding box center [600, 245] width 101 height 11
click at [659, 257] on span "send" at bounding box center [661, 251] width 13 height 13
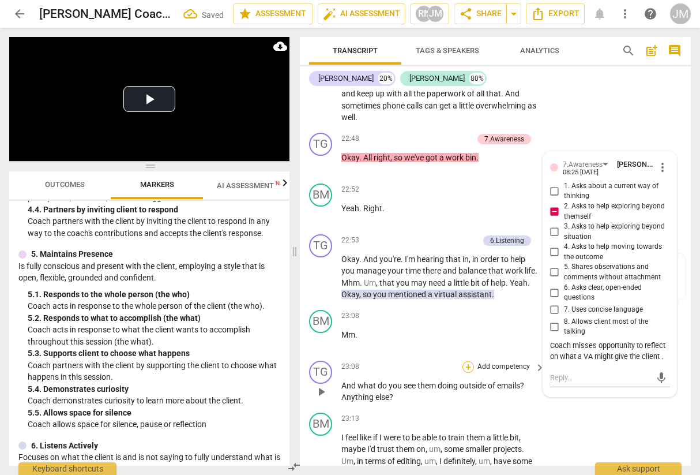
scroll to position [7795, 0]
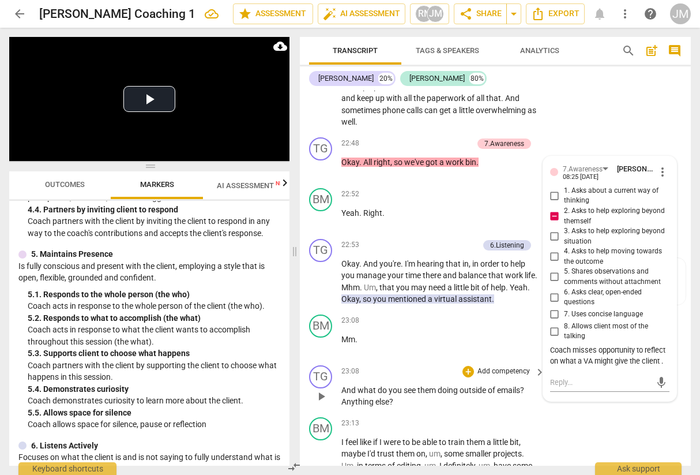
click at [494, 322] on p "Add competency" at bounding box center [503, 371] width 55 height 10
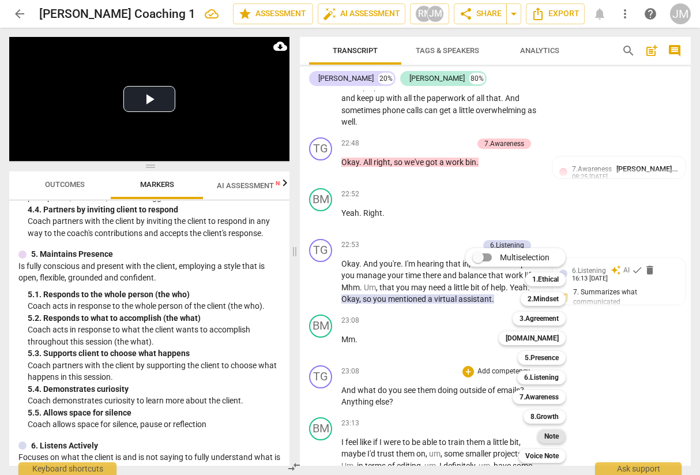
click at [545, 322] on b "Note" at bounding box center [551, 436] width 14 height 14
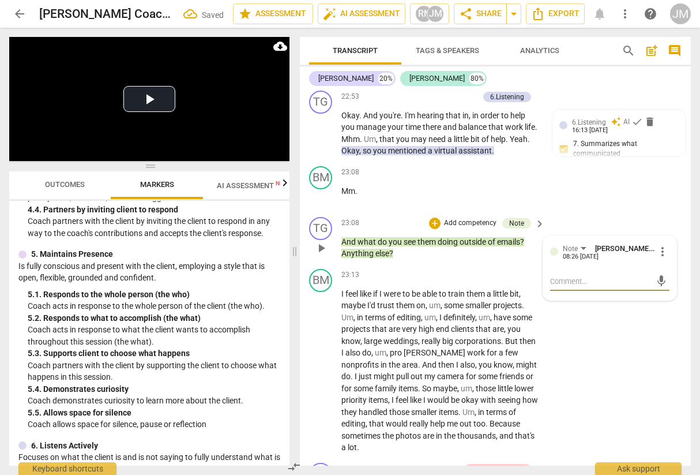
scroll to position [7969, 0]
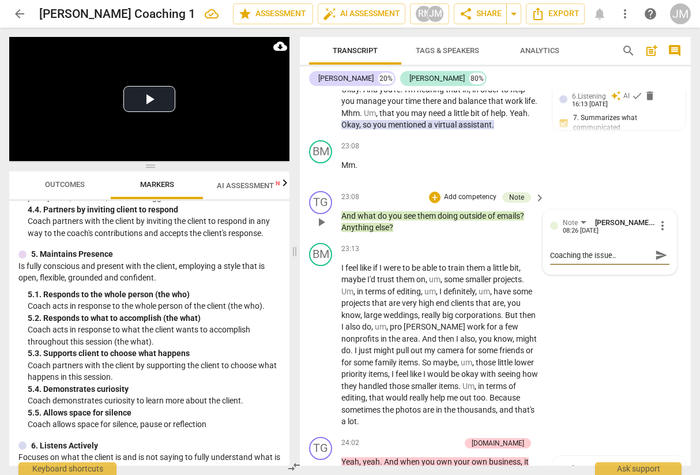
click at [656, 261] on span "send" at bounding box center [661, 255] width 13 height 13
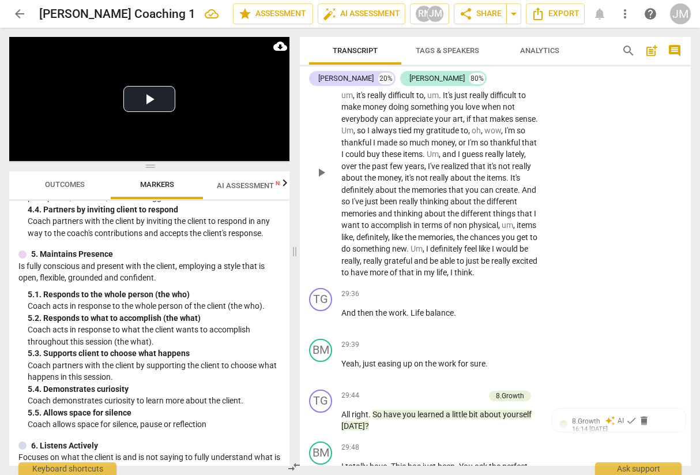
scroll to position [9699, 0]
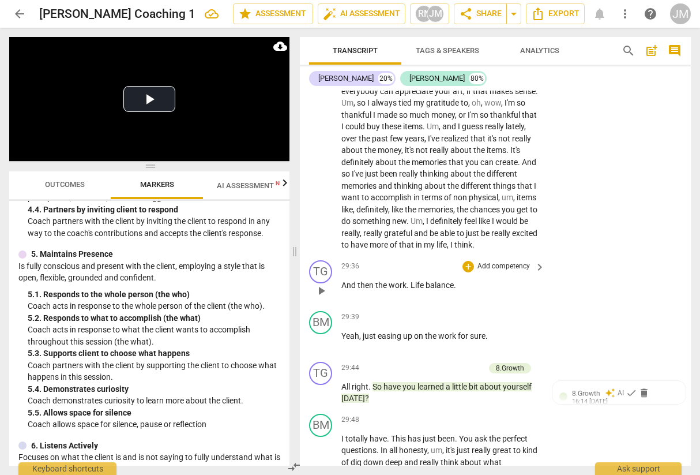
click at [483, 272] on p "Add competency" at bounding box center [503, 266] width 55 height 10
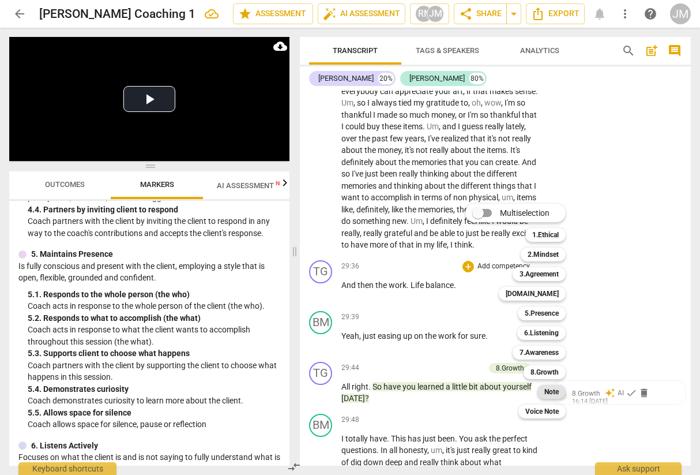
click at [547, 322] on b "Note" at bounding box center [551, 392] width 14 height 14
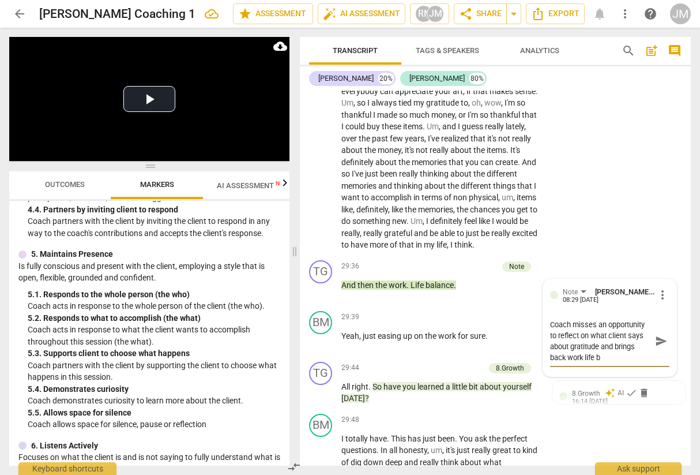
scroll to position [11, 0]
click at [656, 322] on span "send" at bounding box center [661, 341] width 13 height 13
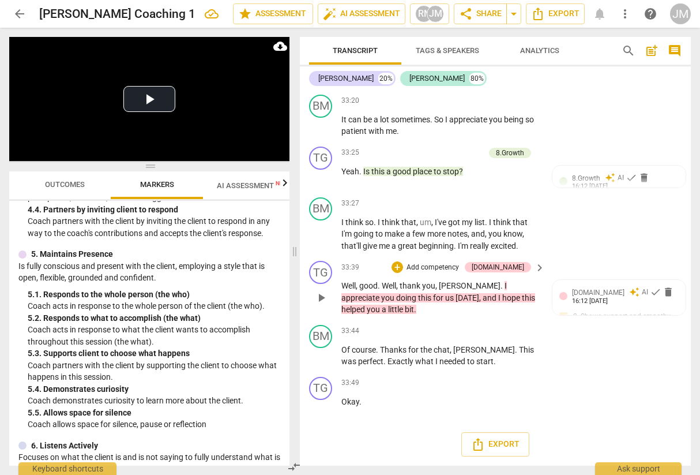
scroll to position [11057, 0]
click at [504, 322] on span "Export" at bounding box center [495, 444] width 48 height 14
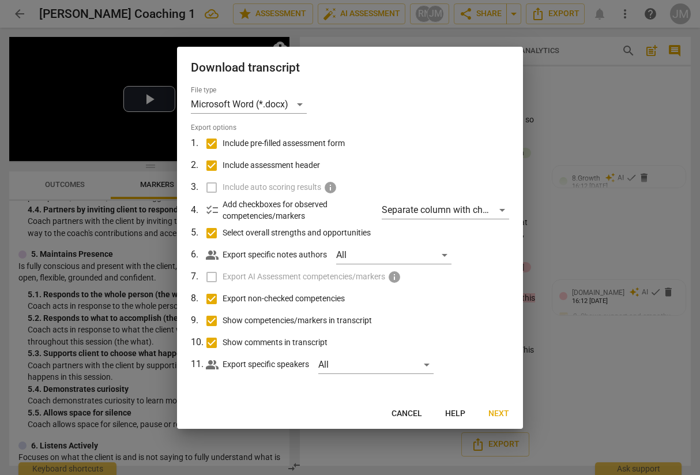
click at [515, 322] on button "Next" at bounding box center [498, 413] width 39 height 21
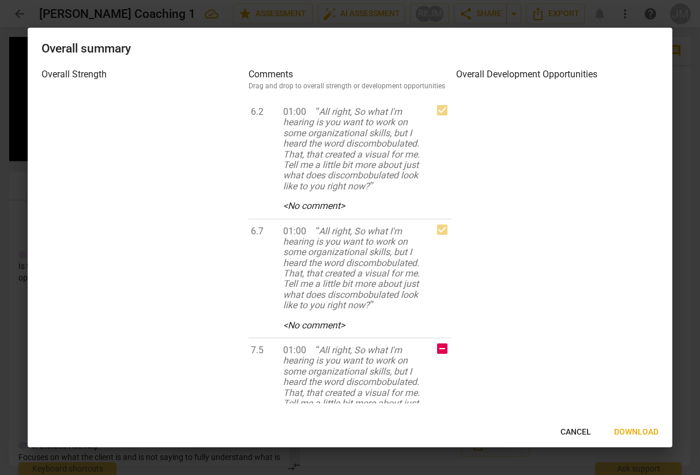
click at [641, 322] on span "Download" at bounding box center [636, 432] width 44 height 12
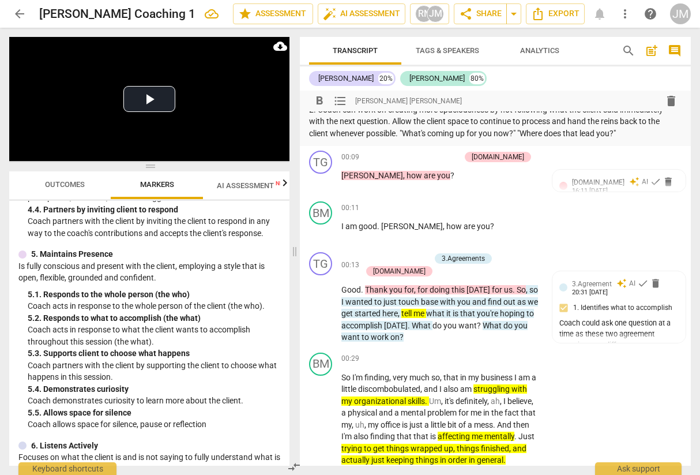
scroll to position [0, 0]
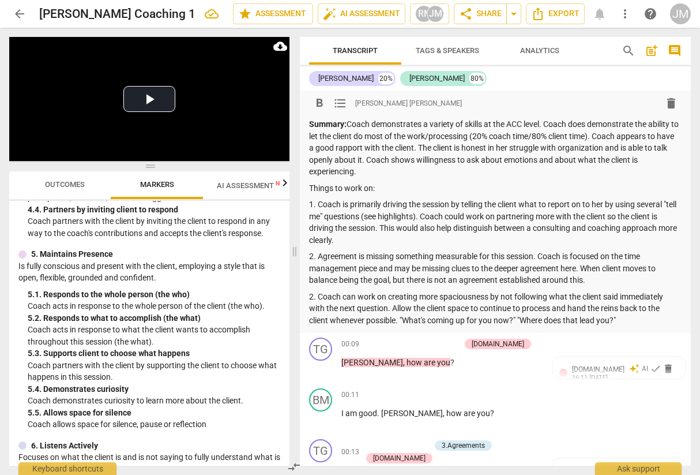
click at [426, 239] on p "1. Coach is primarily driving the session by telling the client what to report …" at bounding box center [495, 221] width 373 height 47
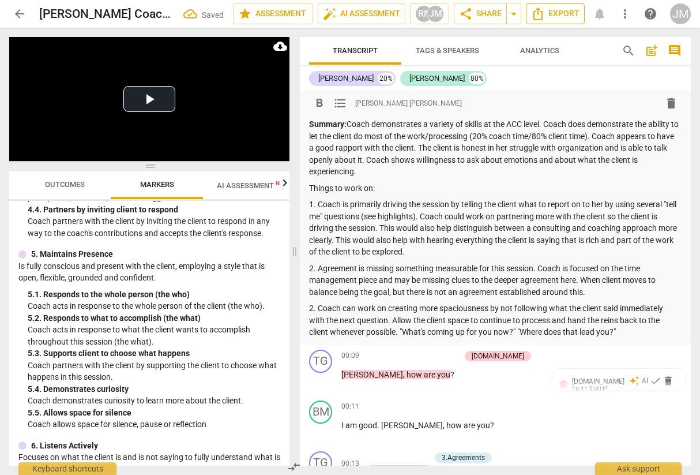
click at [553, 14] on span "Export" at bounding box center [555, 14] width 48 height 14
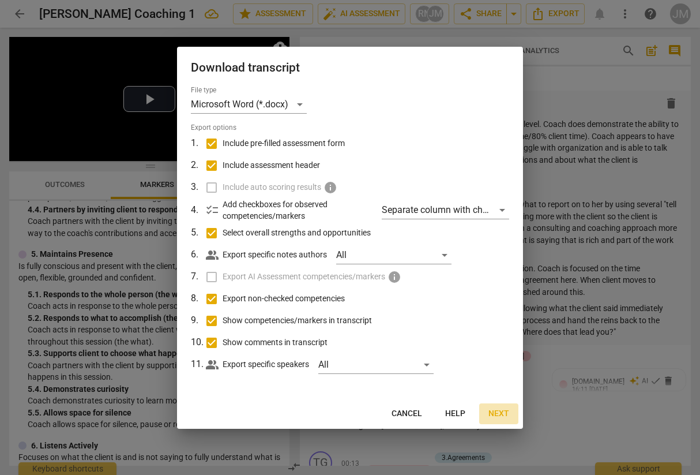
click at [503, 322] on span "Next" at bounding box center [499, 414] width 21 height 12
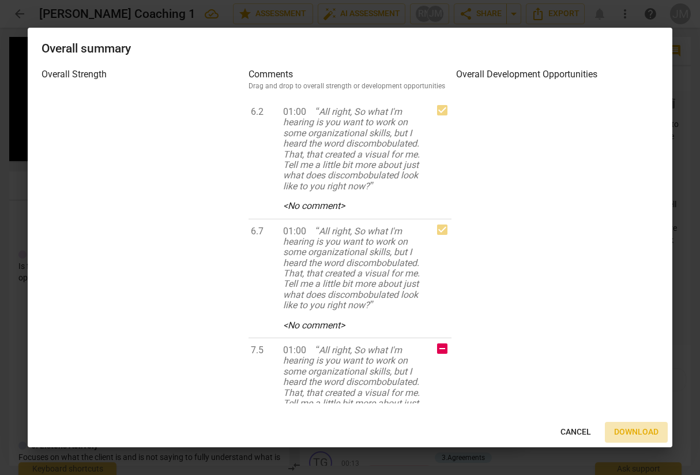
click at [628, 322] on button "Download" at bounding box center [636, 432] width 63 height 21
